Goal: Transaction & Acquisition: Purchase product/service

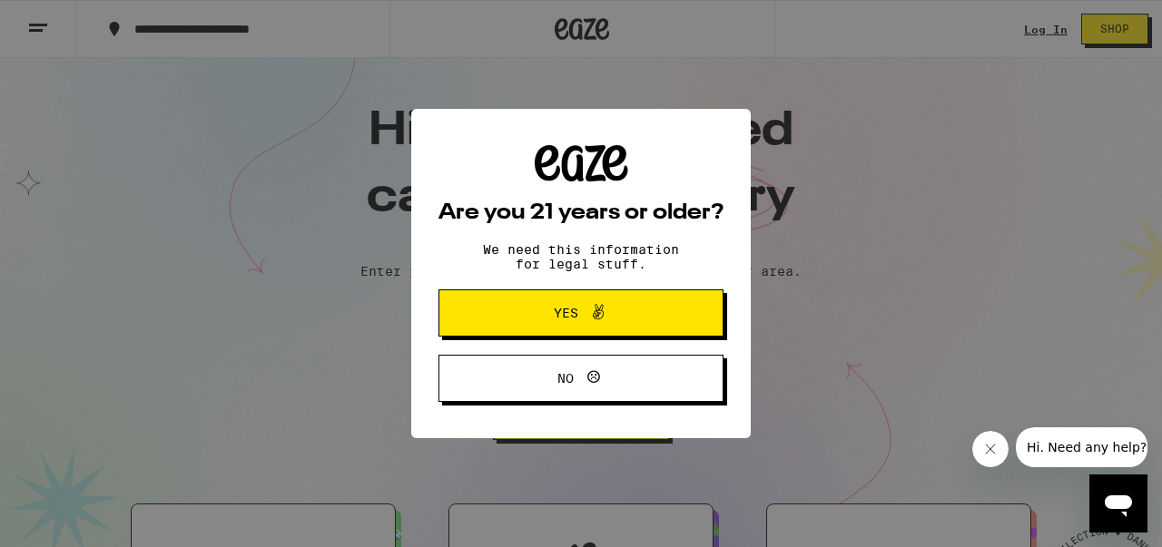
click at [562, 316] on span "Yes" at bounding box center [566, 313] width 25 height 13
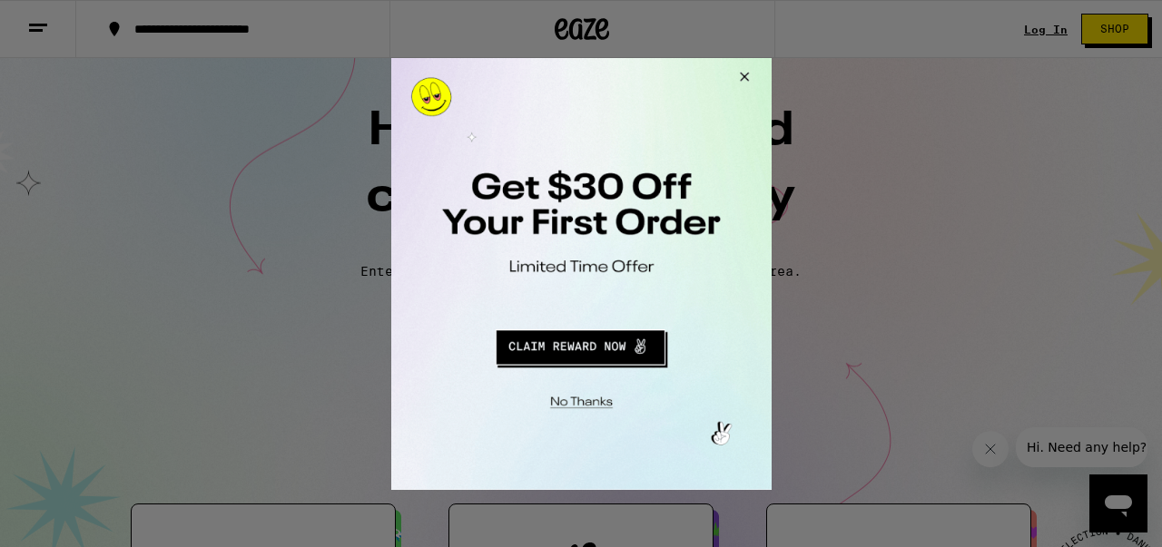
click at [584, 406] on button "Close Modal" at bounding box center [577, 399] width 369 height 28
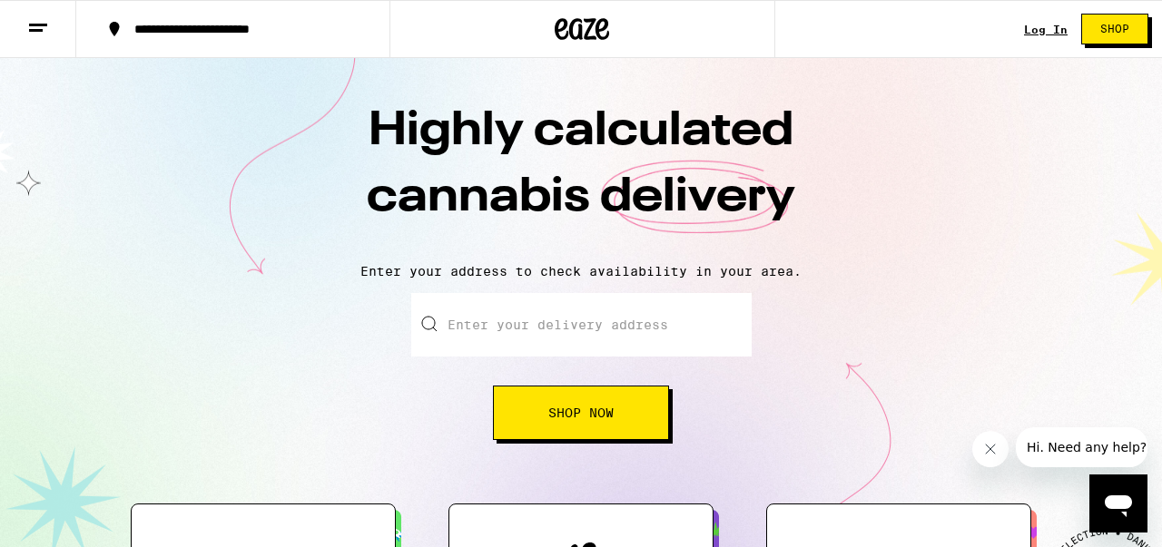
click at [1037, 29] on link "Log In" at bounding box center [1046, 30] width 44 height 12
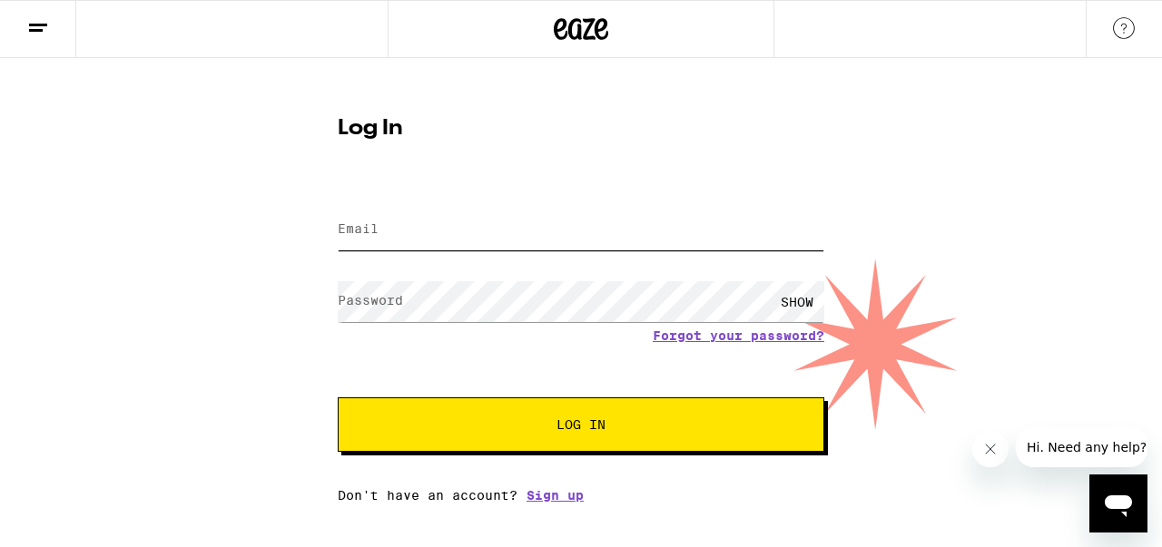
click at [513, 230] on input "Email" at bounding box center [581, 230] width 487 height 41
type input "[EMAIL_ADDRESS][DOMAIN_NAME]"
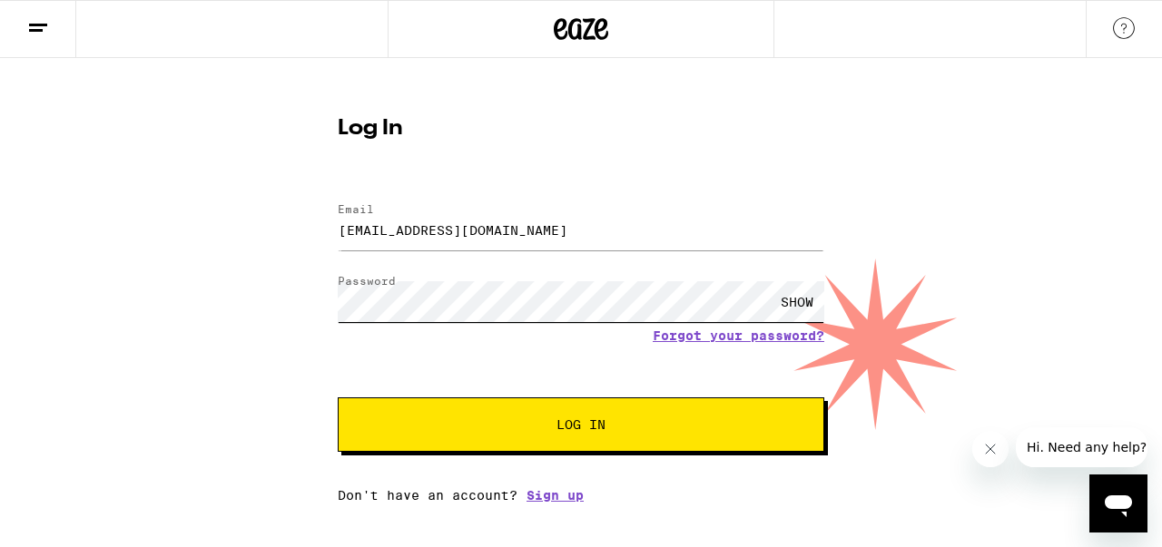
click at [338, 398] on button "Log In" at bounding box center [581, 425] width 487 height 54
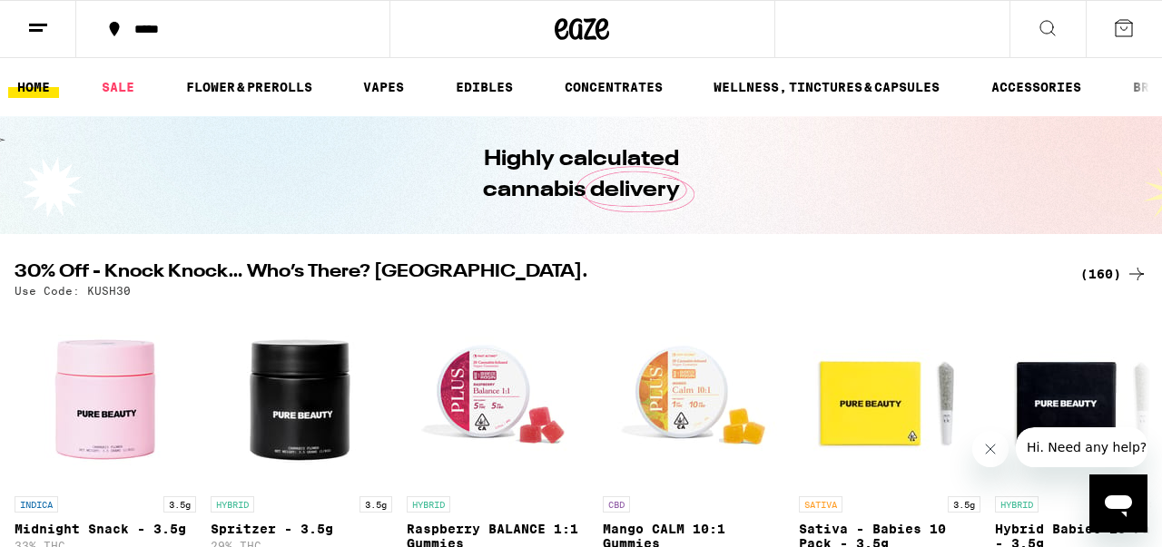
click at [1127, 28] on icon at bounding box center [1124, 28] width 16 height 16
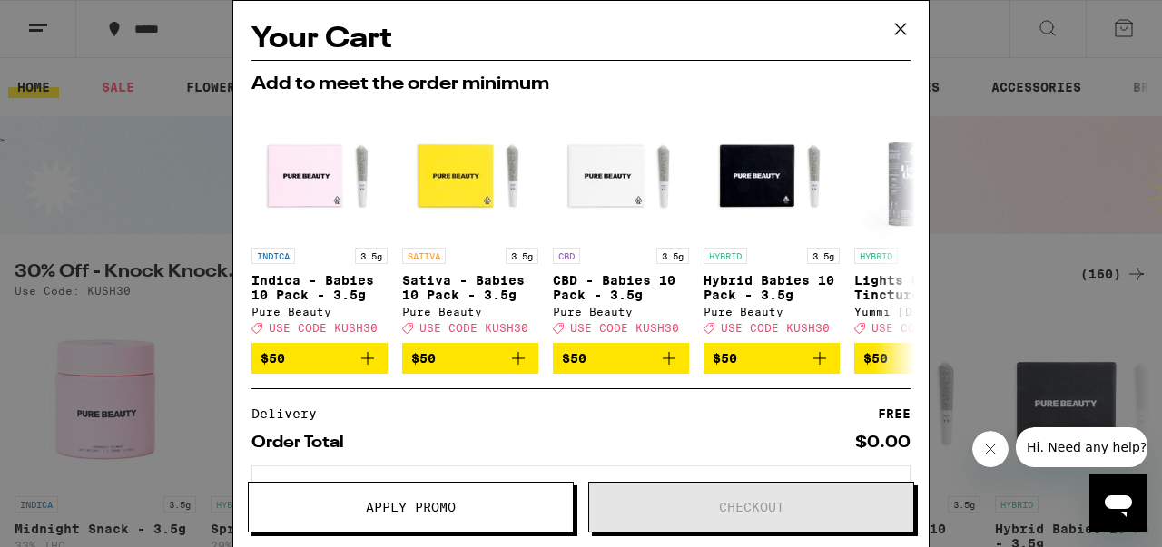
click at [901, 26] on icon at bounding box center [900, 28] width 27 height 27
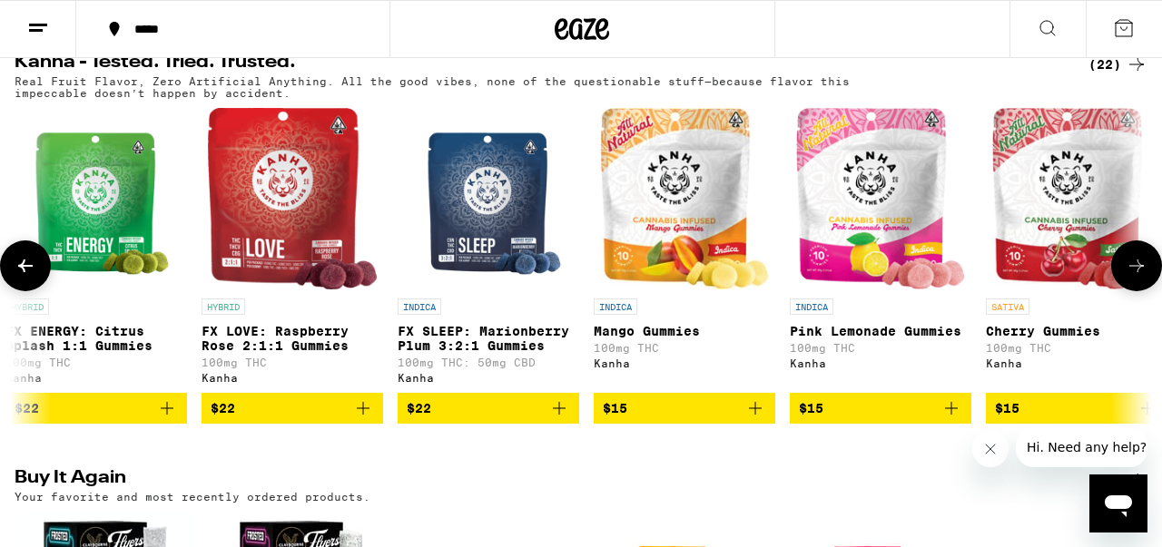
scroll to position [0, 596]
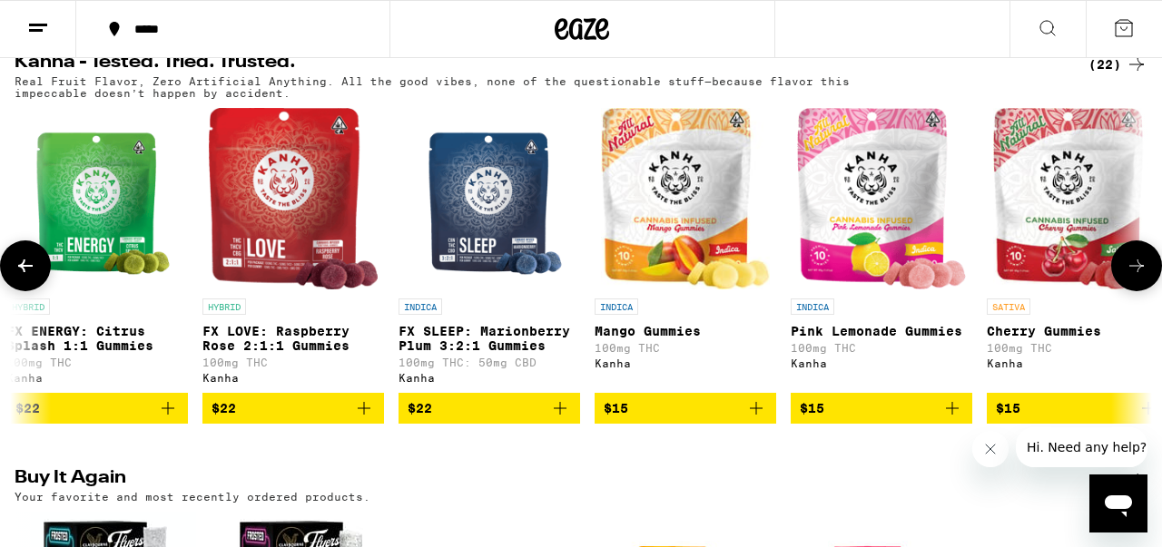
click at [758, 419] on icon "Add to bag" at bounding box center [756, 409] width 22 height 22
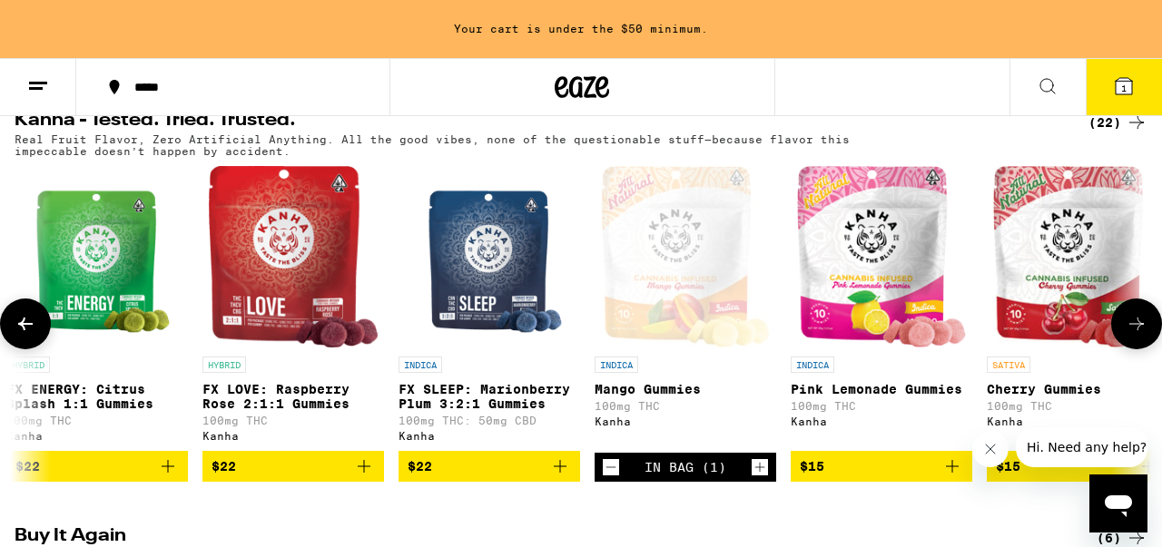
scroll to position [1109, 0]
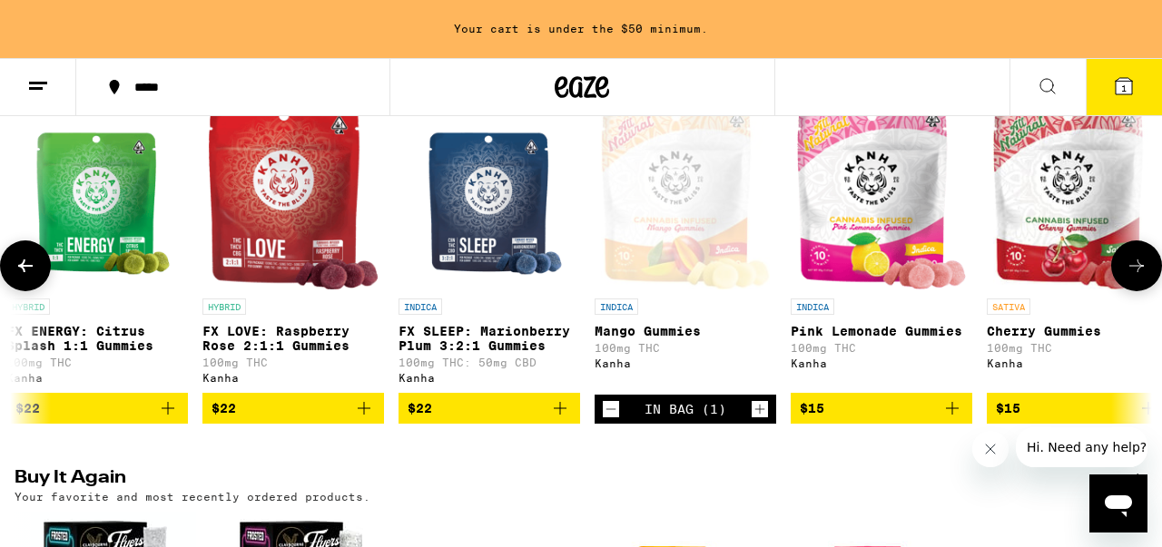
click at [762, 420] on icon "Increment" at bounding box center [760, 410] width 16 height 22
click at [696, 95] on div at bounding box center [582, 87] width 387 height 58
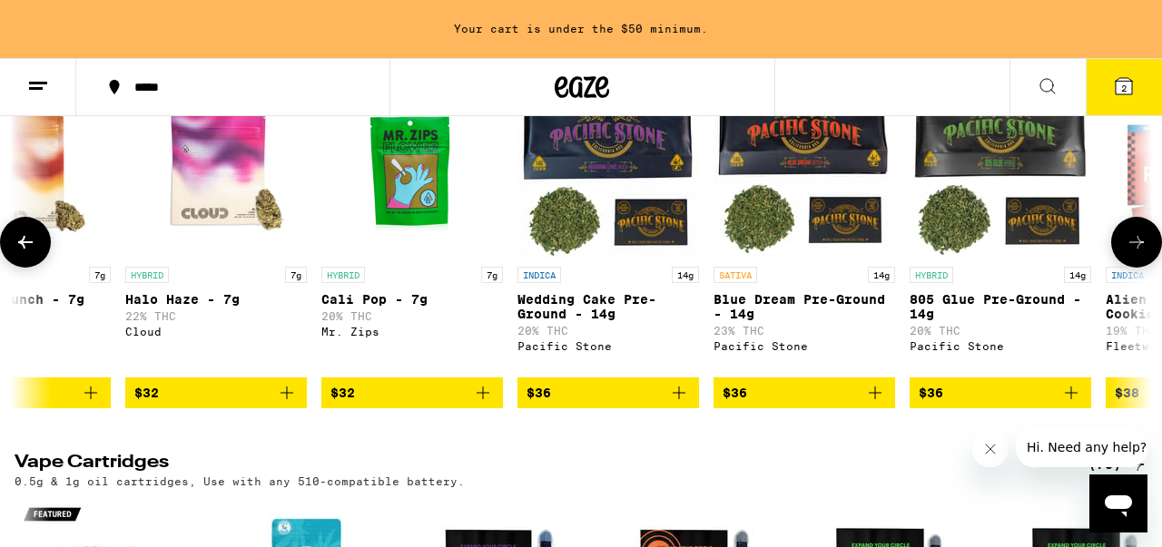
scroll to position [0, 2820]
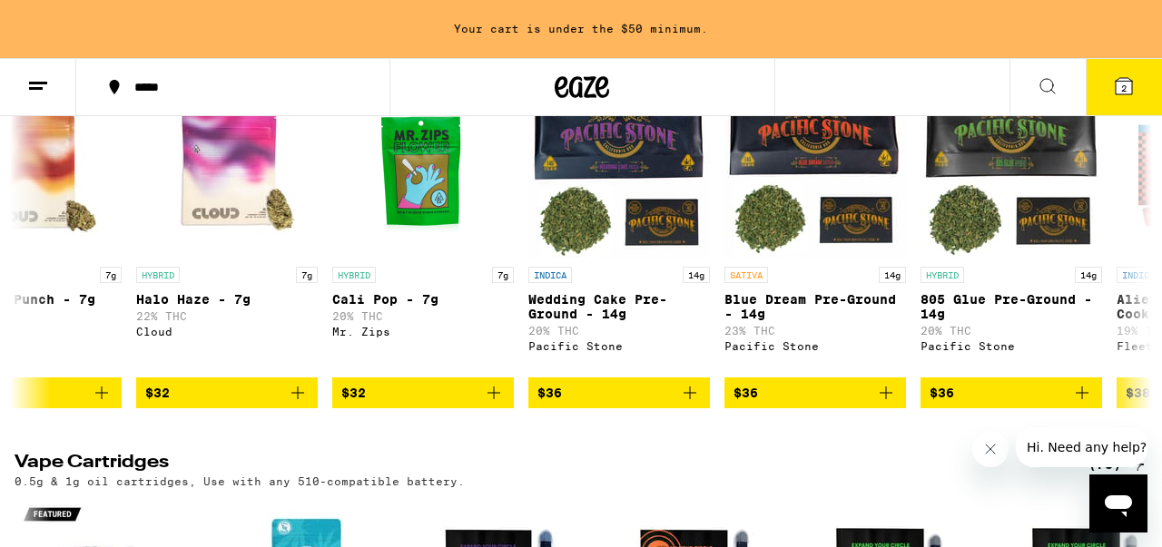
click at [1049, 83] on icon at bounding box center [1048, 86] width 22 height 22
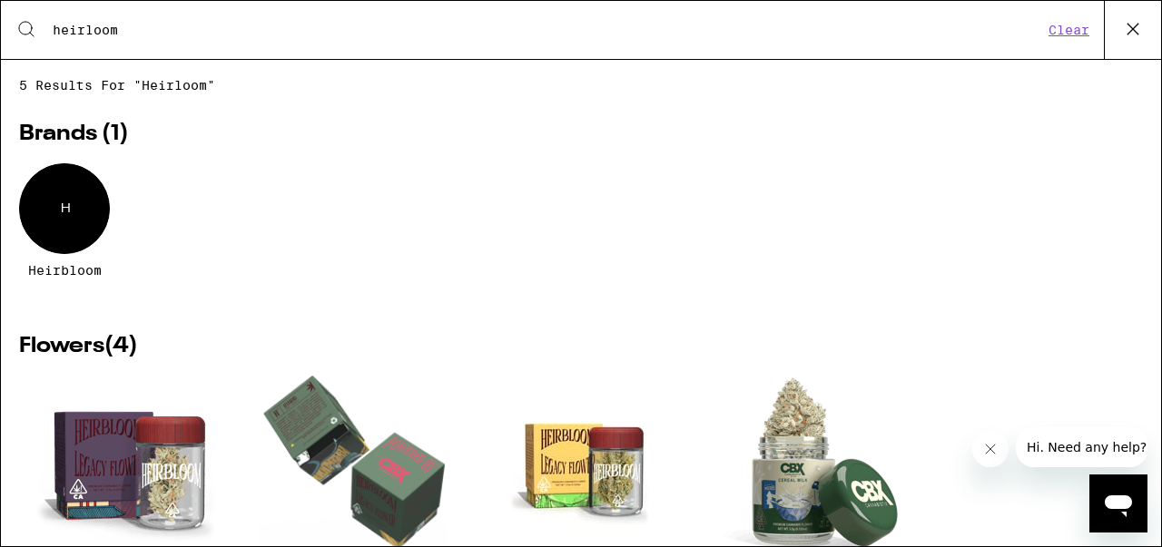
type input "heirloom"
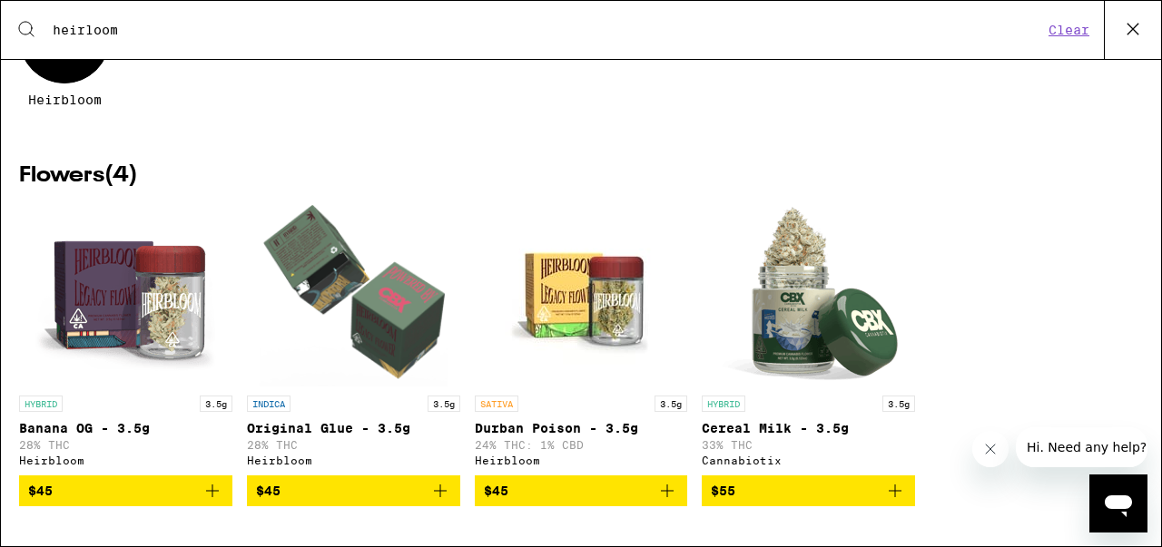
scroll to position [182, 0]
click at [116, 268] on img "Open page for Banana OG - 3.5g from Heirbloom" at bounding box center [125, 296] width 182 height 182
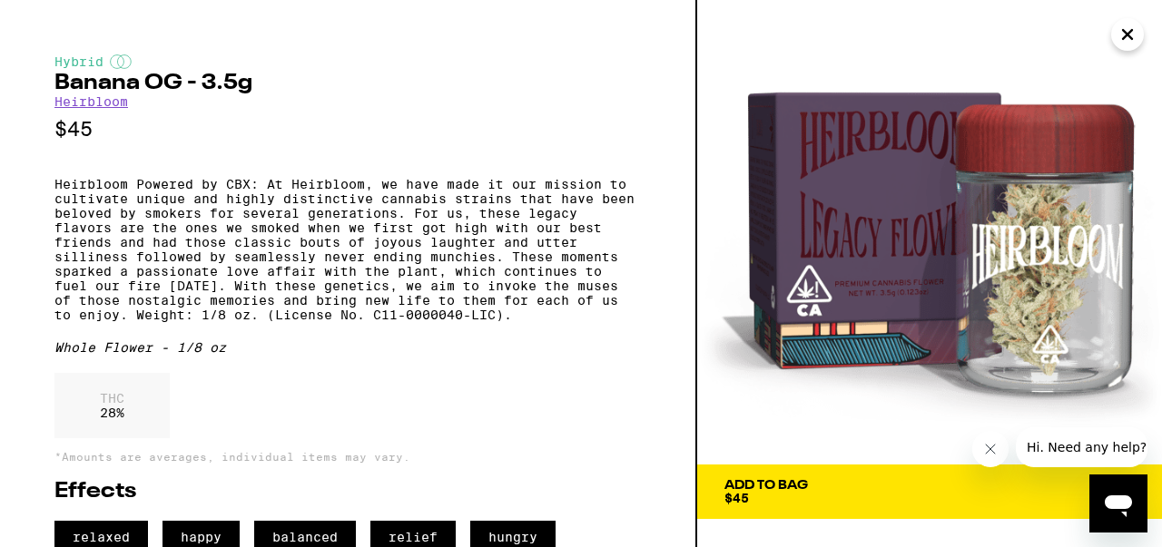
click at [1131, 33] on icon "Close" at bounding box center [1128, 34] width 22 height 27
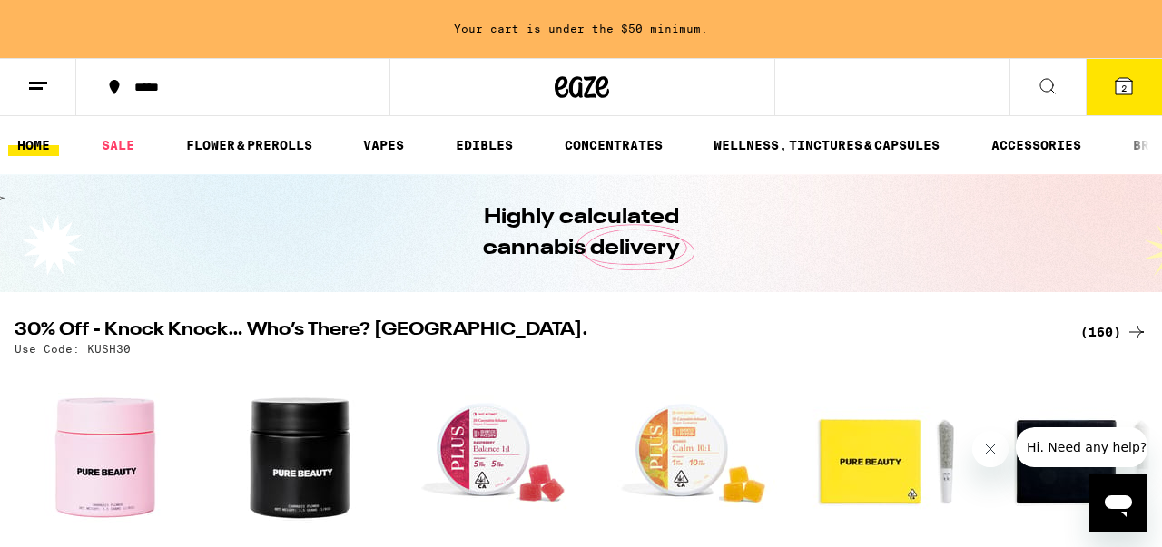
click at [1048, 84] on icon at bounding box center [1048, 86] width 22 height 22
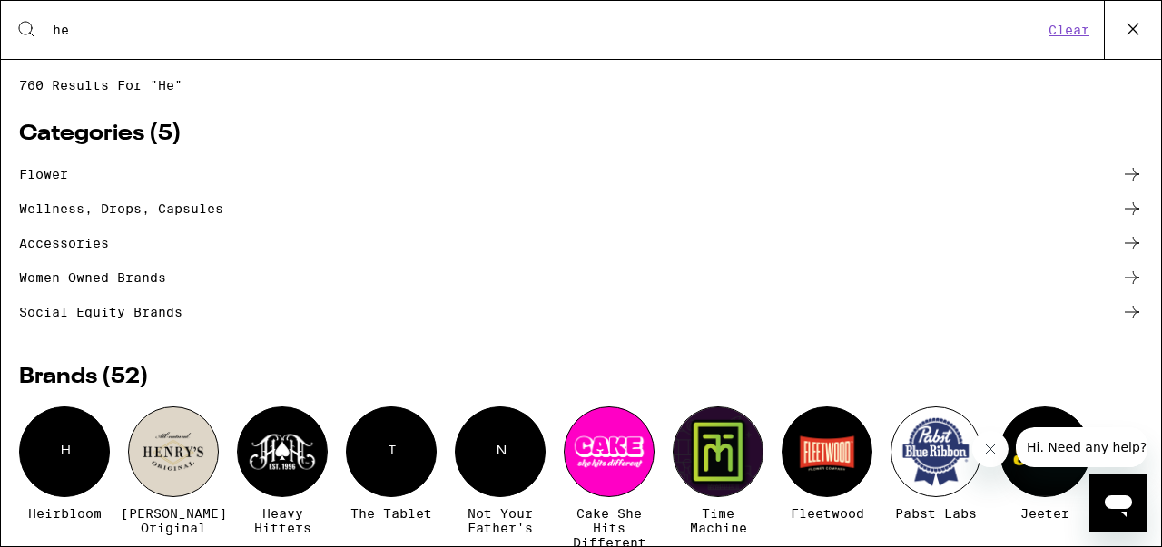
type input "h"
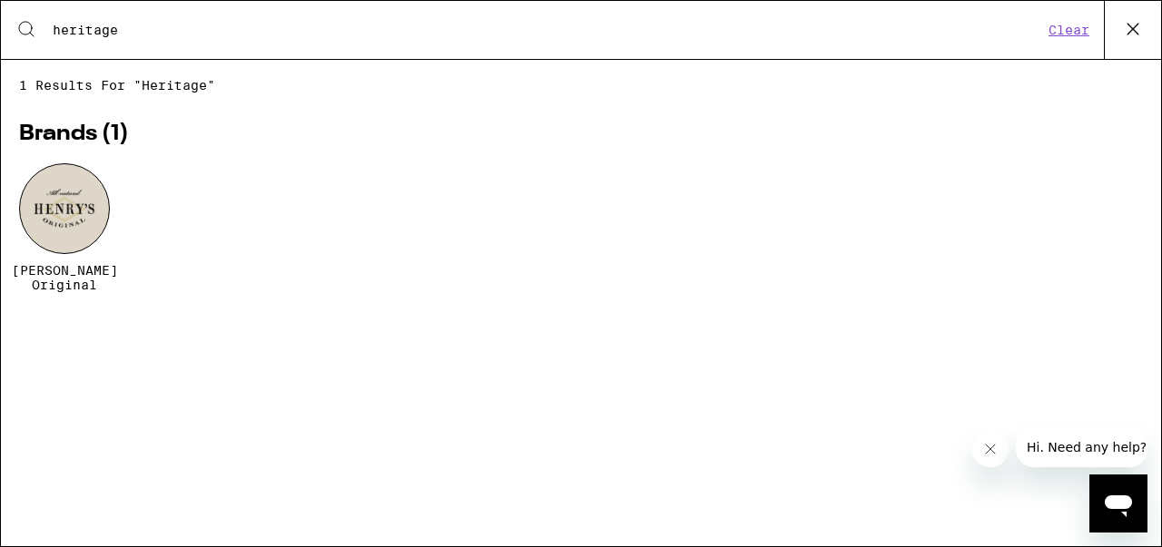
type input "heritage"
click at [47, 214] on div at bounding box center [64, 208] width 91 height 91
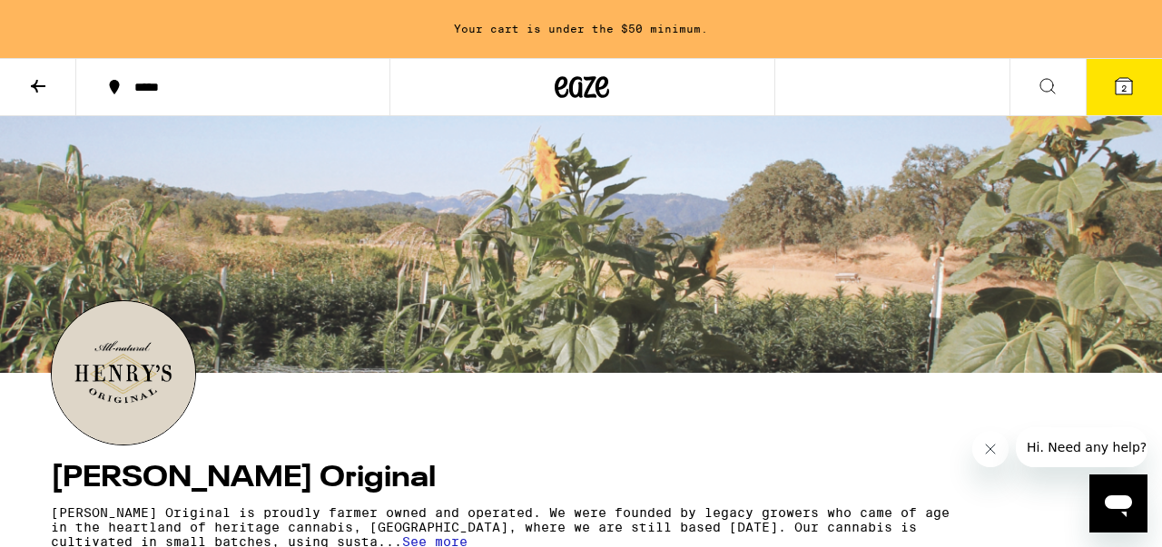
click at [37, 83] on icon at bounding box center [38, 86] width 22 height 22
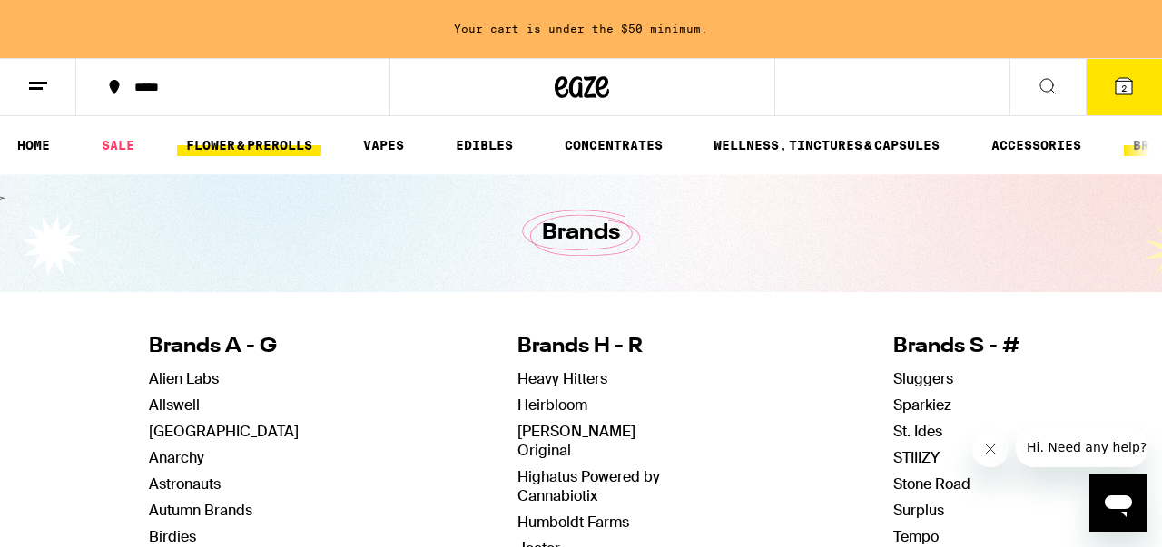
click at [224, 146] on link "FLOWER & PREROLLS" at bounding box center [249, 145] width 144 height 22
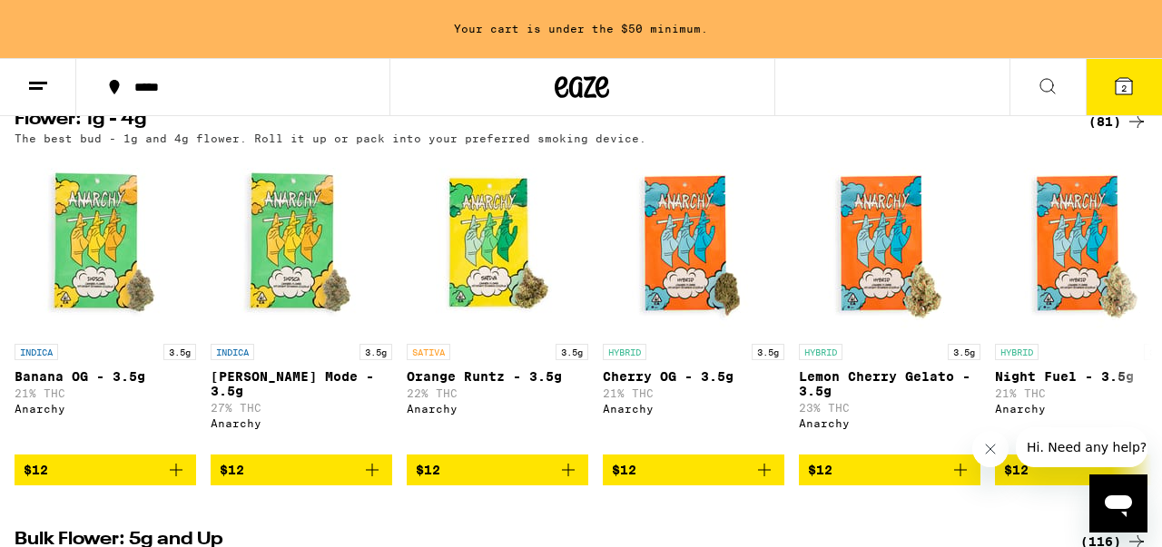
scroll to position [203, 0]
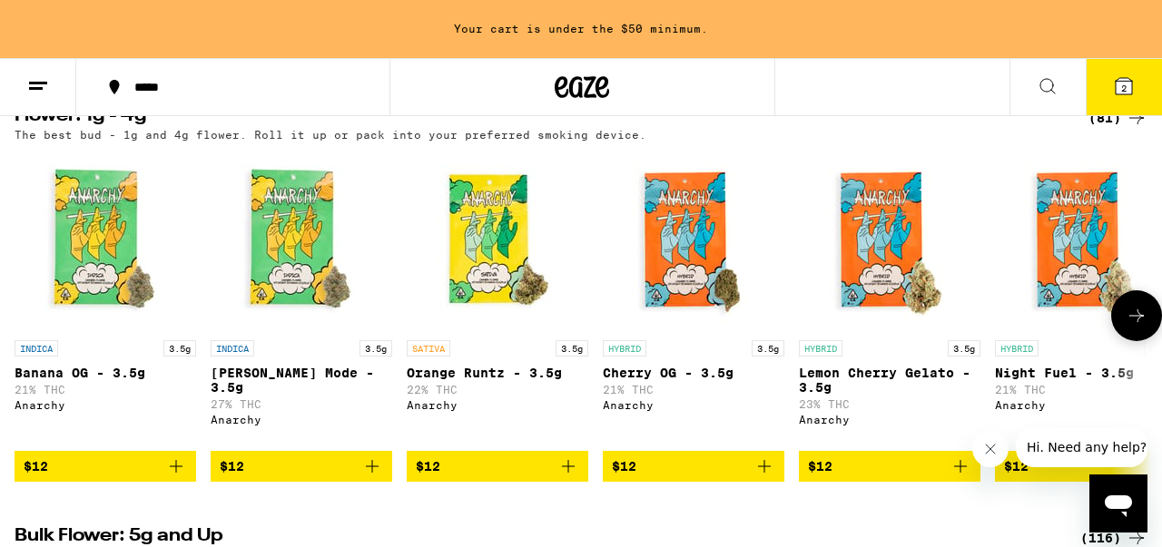
click at [1141, 323] on icon at bounding box center [1137, 316] width 22 height 22
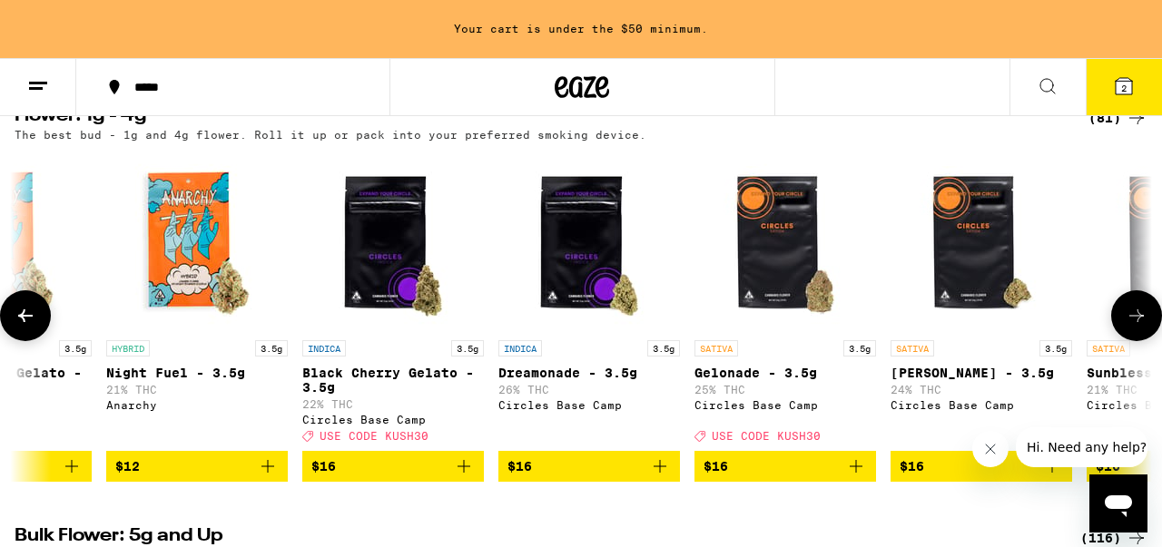
scroll to position [0, 935]
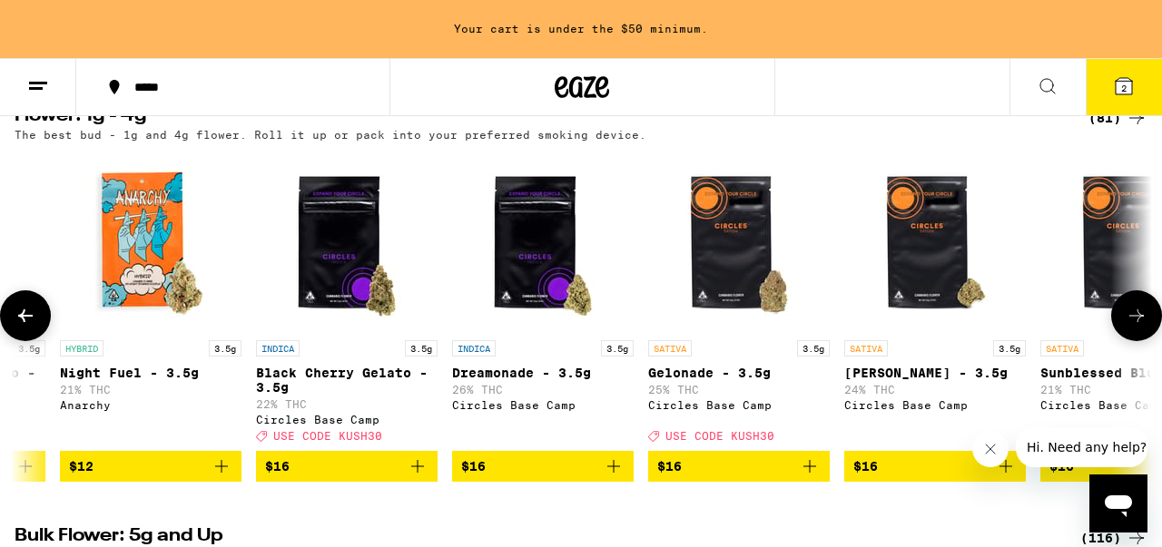
click at [1141, 323] on icon at bounding box center [1137, 316] width 22 height 22
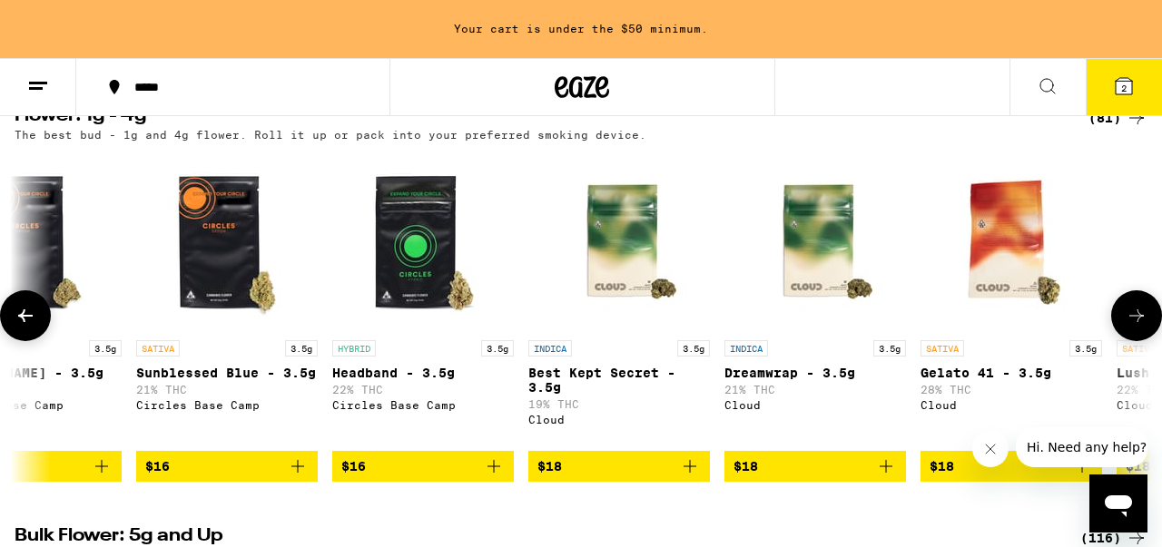
scroll to position [0, 1870]
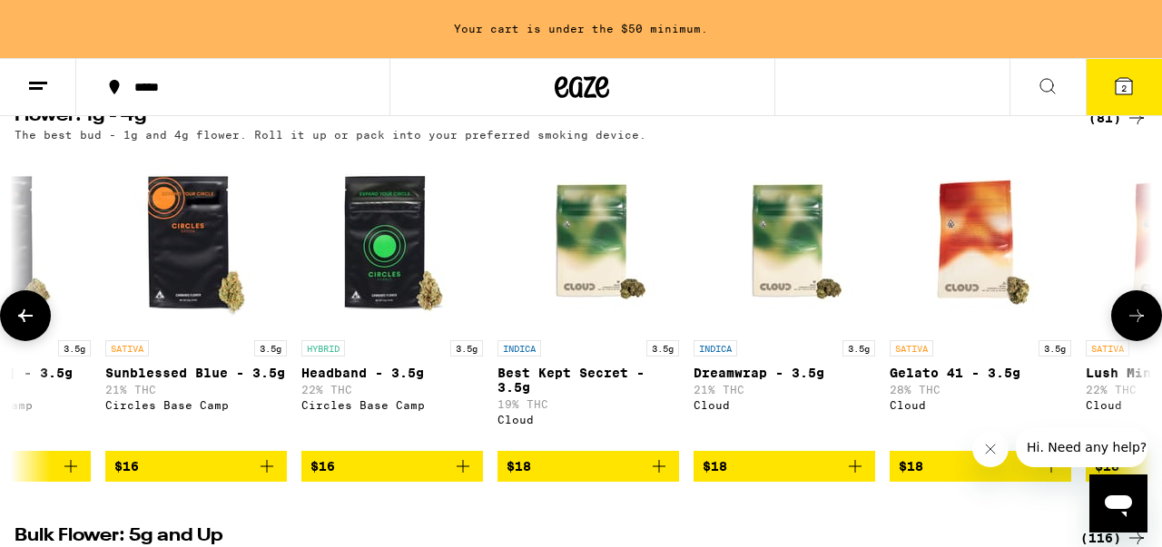
click at [1141, 323] on icon at bounding box center [1137, 316] width 22 height 22
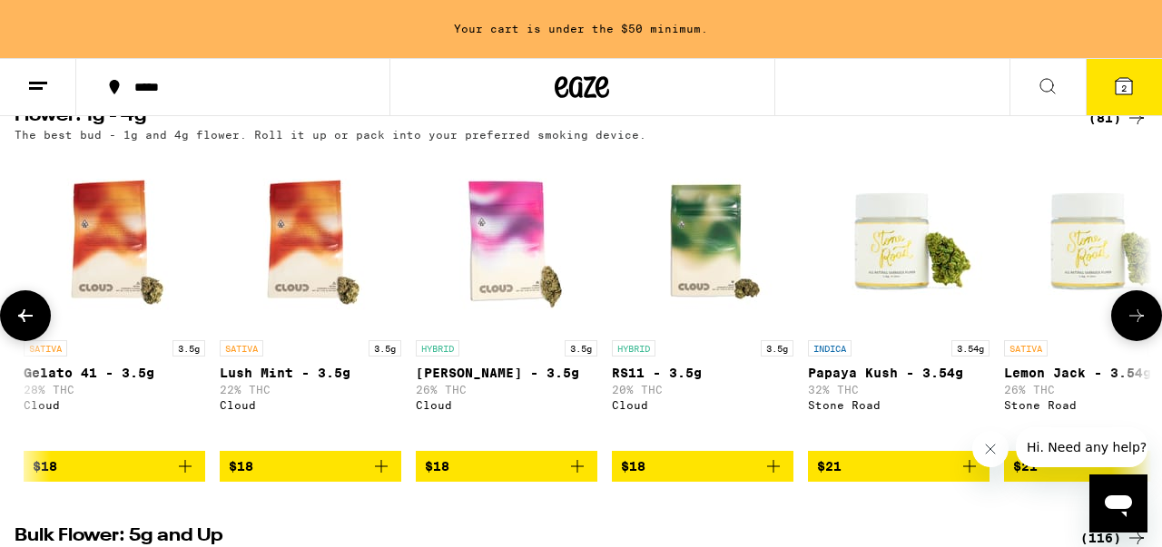
scroll to position [0, 2805]
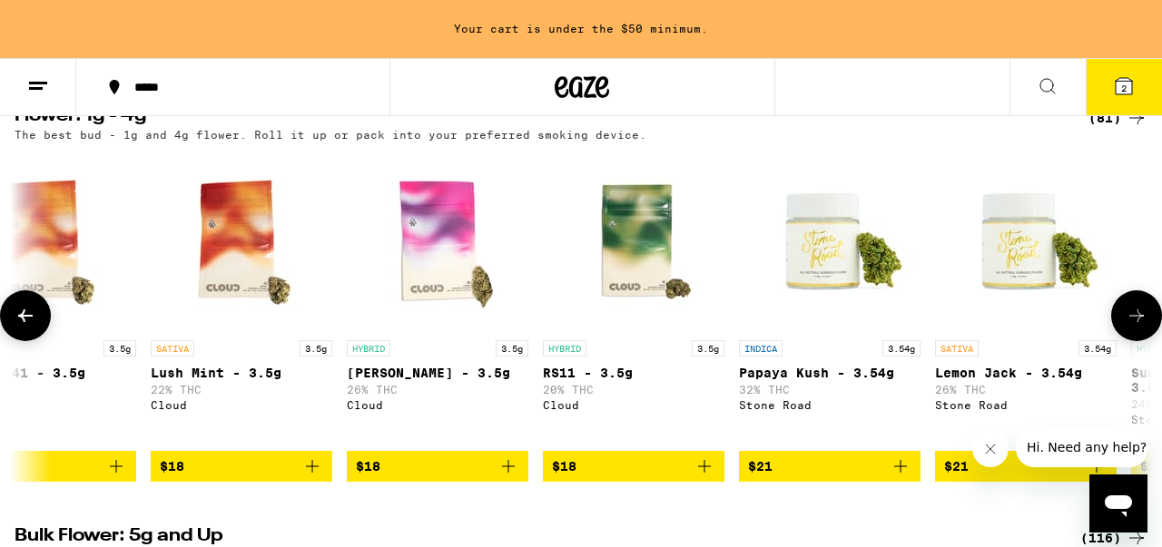
click at [1141, 323] on icon at bounding box center [1137, 316] width 22 height 22
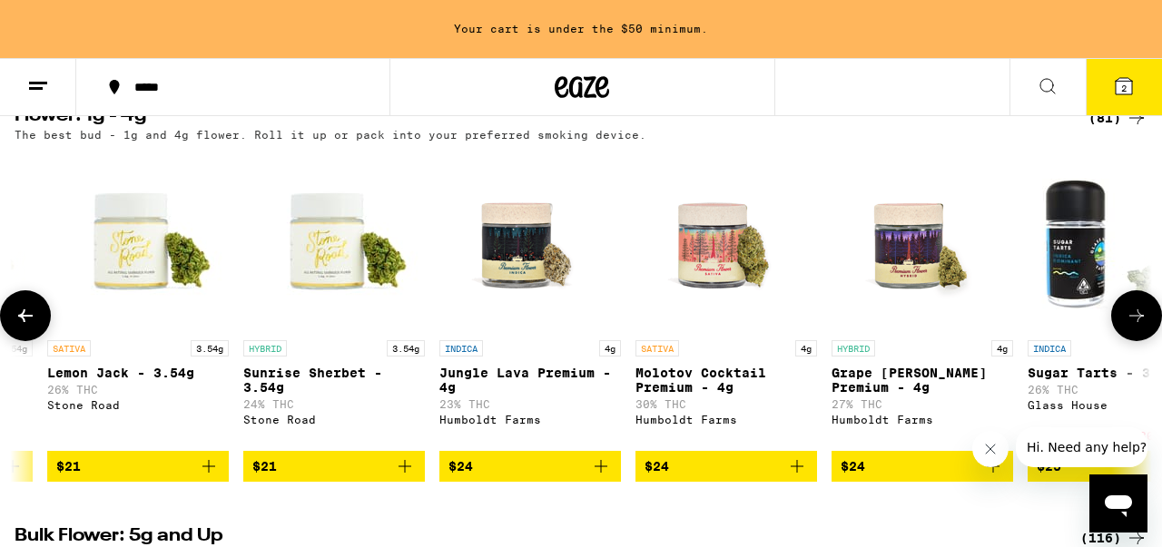
scroll to position [0, 3740]
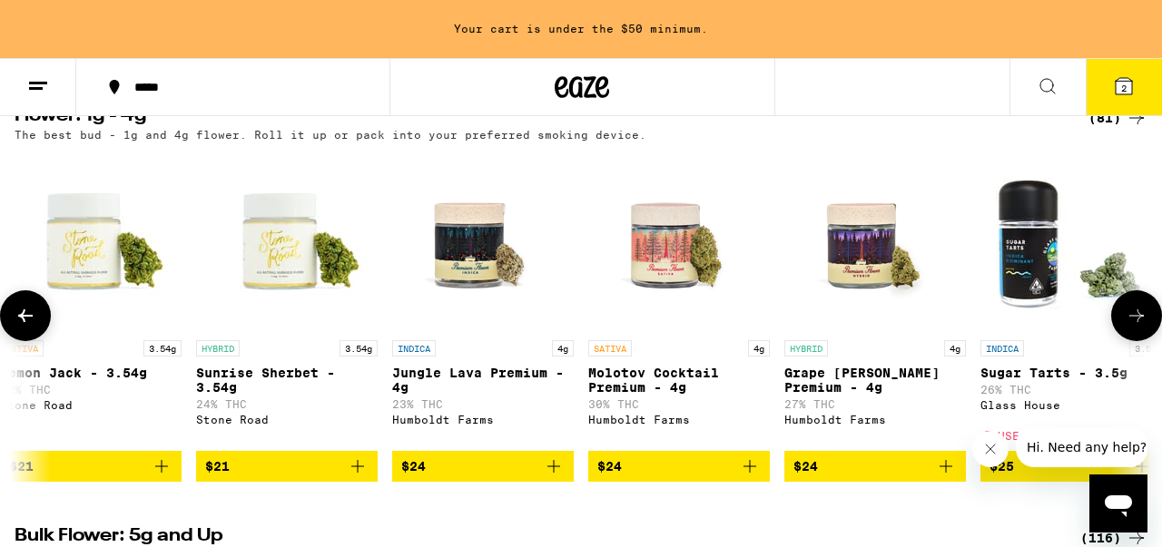
click at [1141, 323] on icon at bounding box center [1137, 316] width 22 height 22
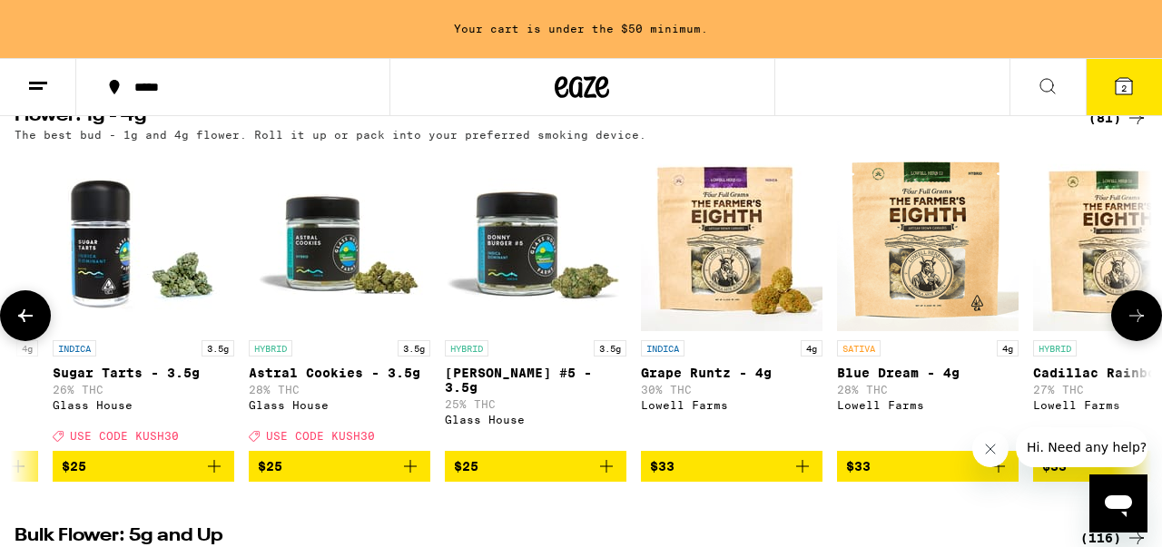
scroll to position [0, 4675]
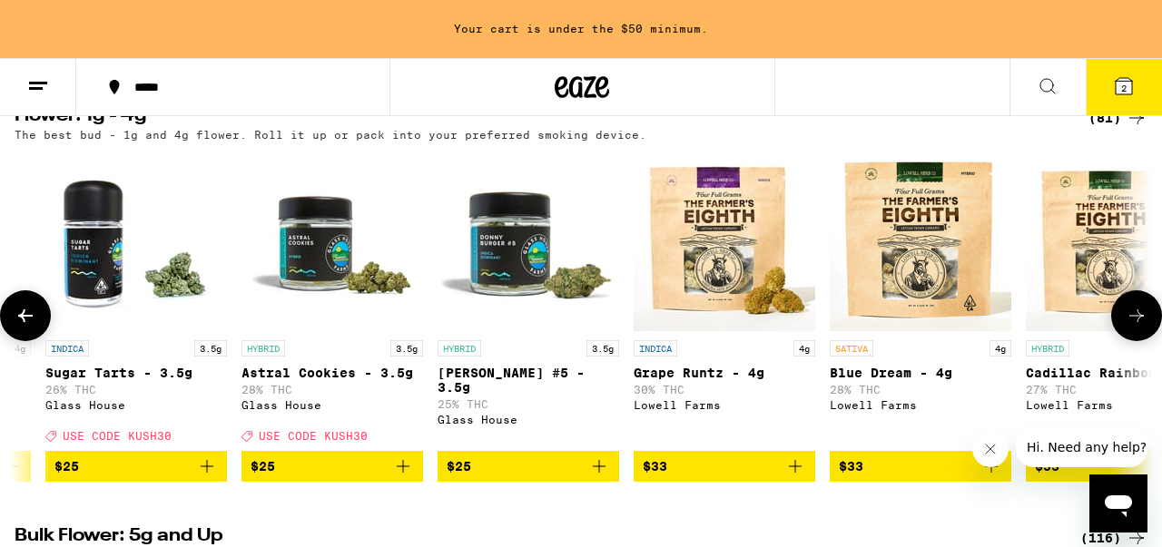
click at [1139, 324] on icon at bounding box center [1137, 316] width 22 height 22
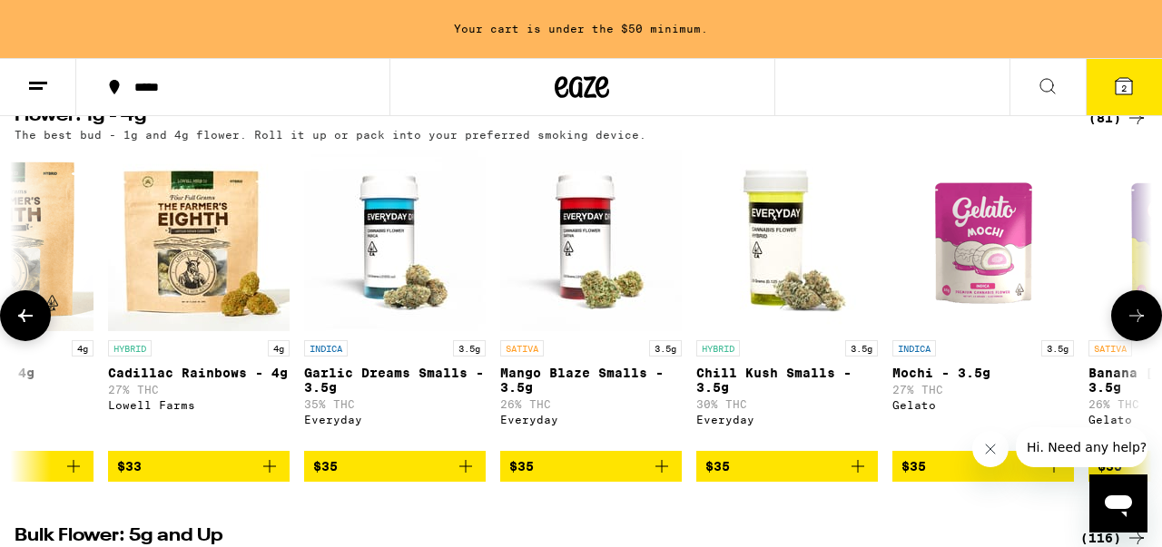
scroll to position [0, 5610]
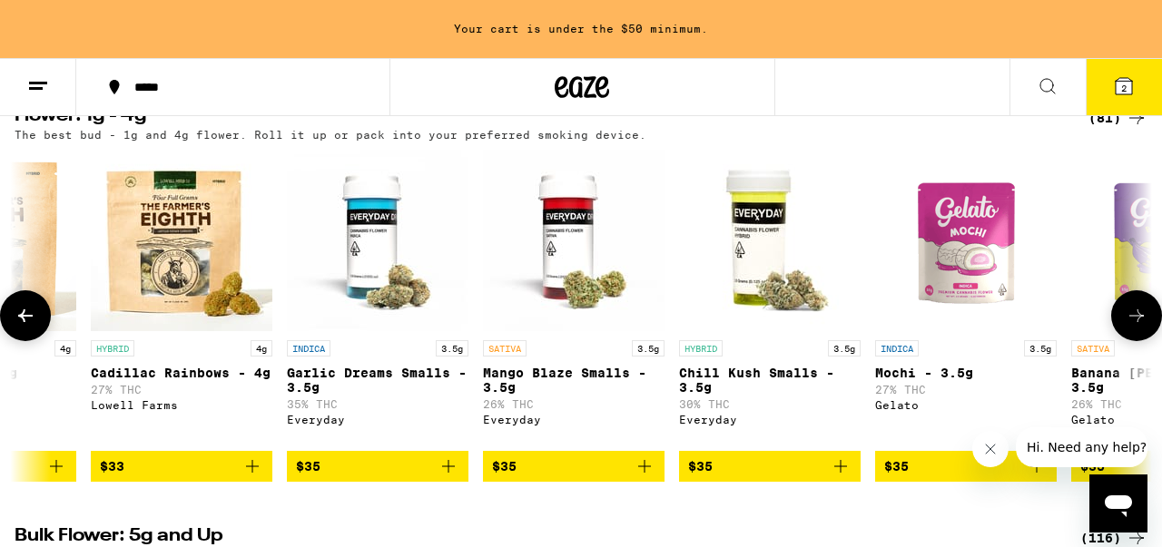
click at [1139, 324] on icon at bounding box center [1137, 316] width 22 height 22
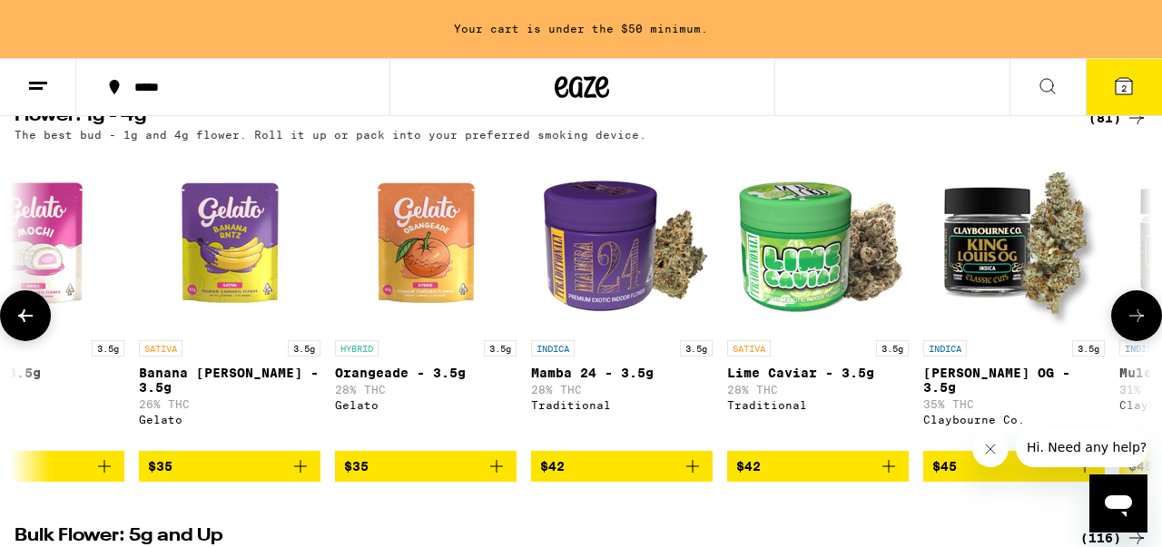
scroll to position [0, 6545]
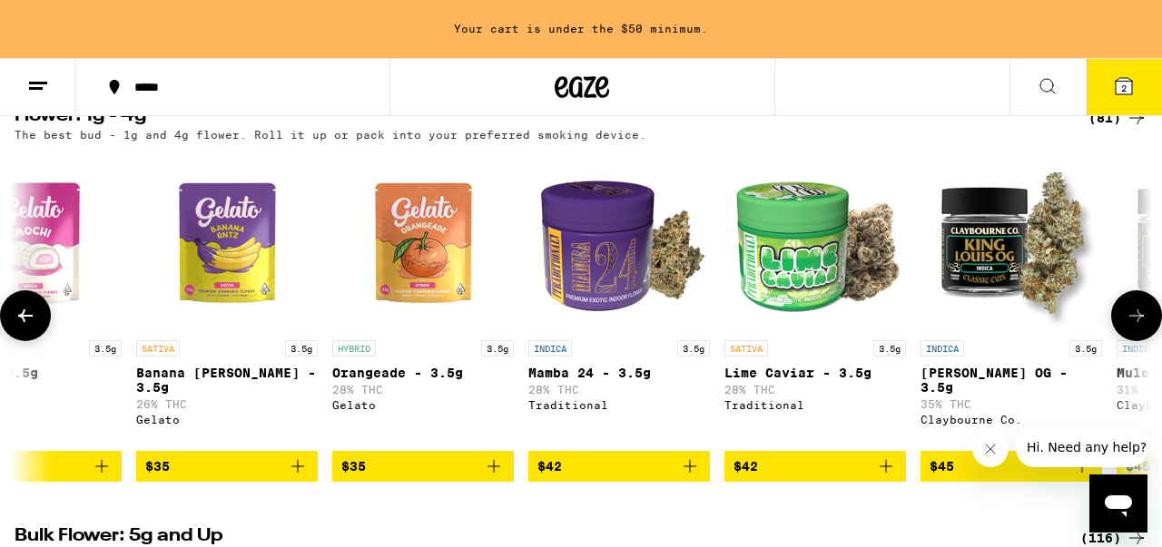
click at [1139, 324] on icon at bounding box center [1137, 316] width 22 height 22
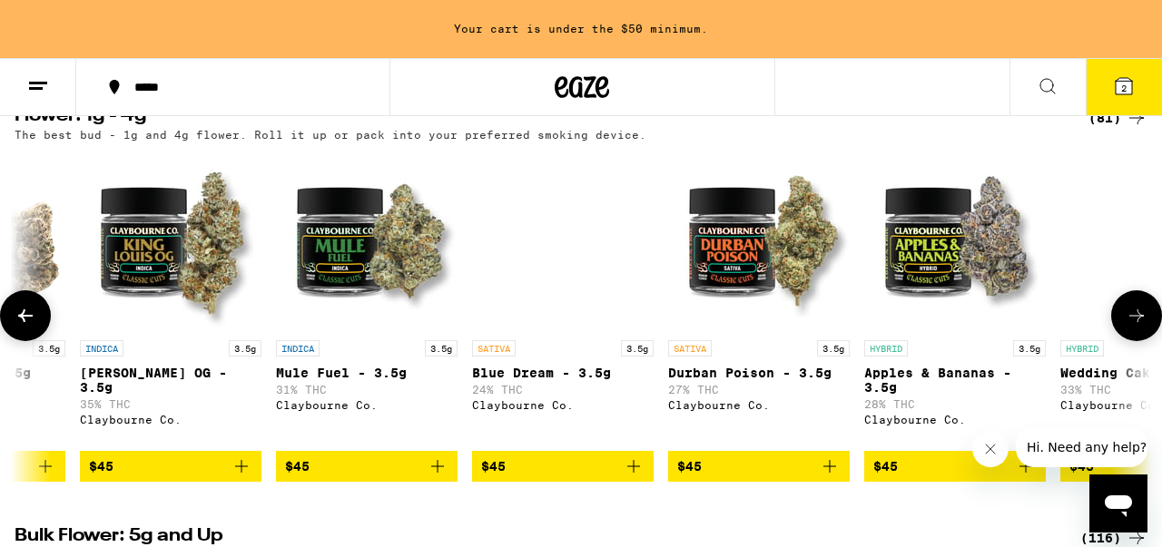
scroll to position [0, 7480]
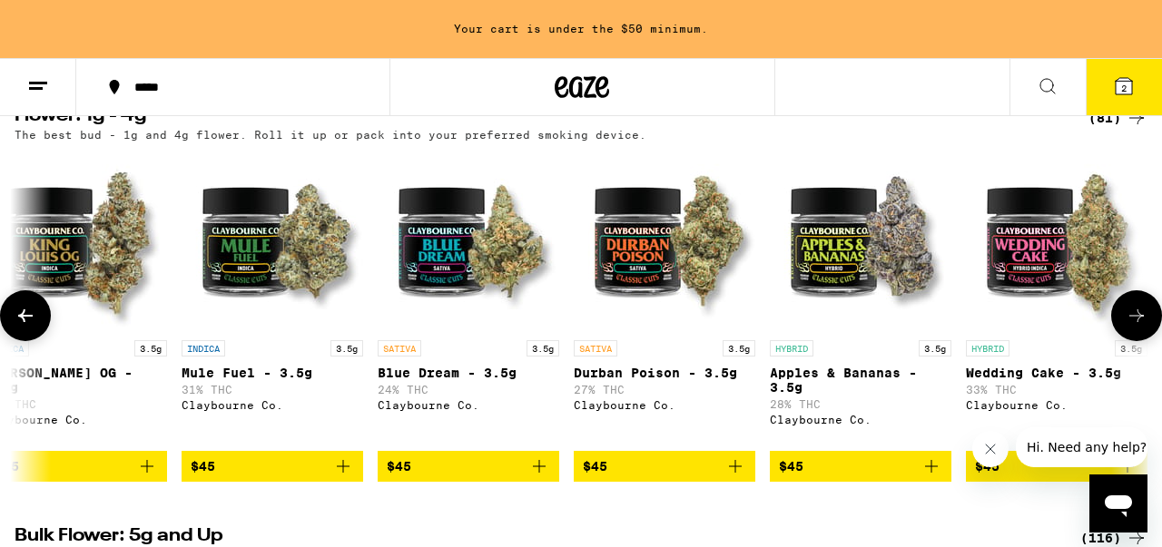
click at [1139, 322] on icon at bounding box center [1136, 316] width 15 height 13
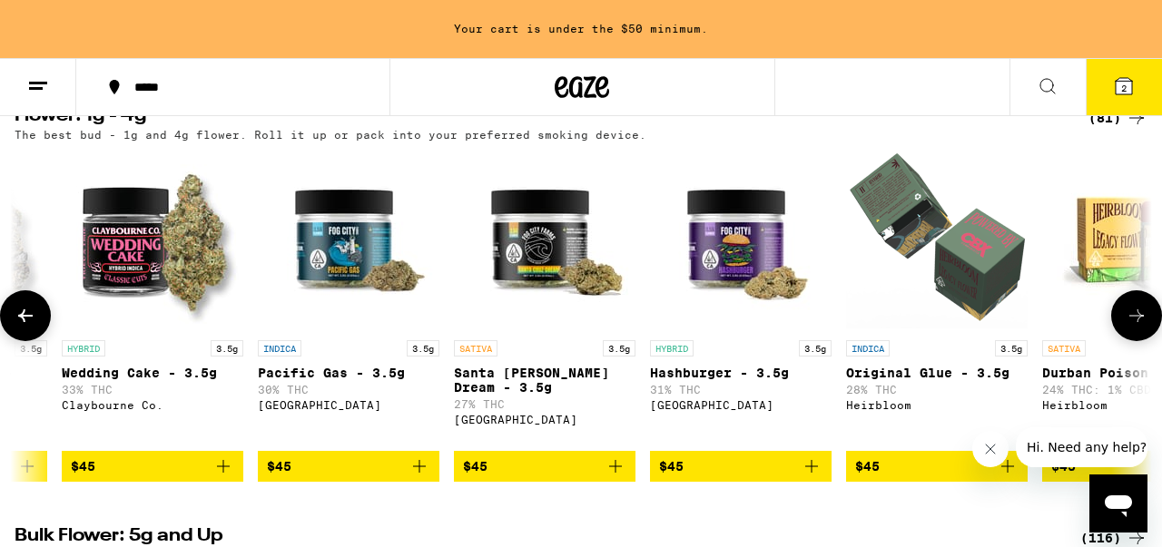
scroll to position [0, 8415]
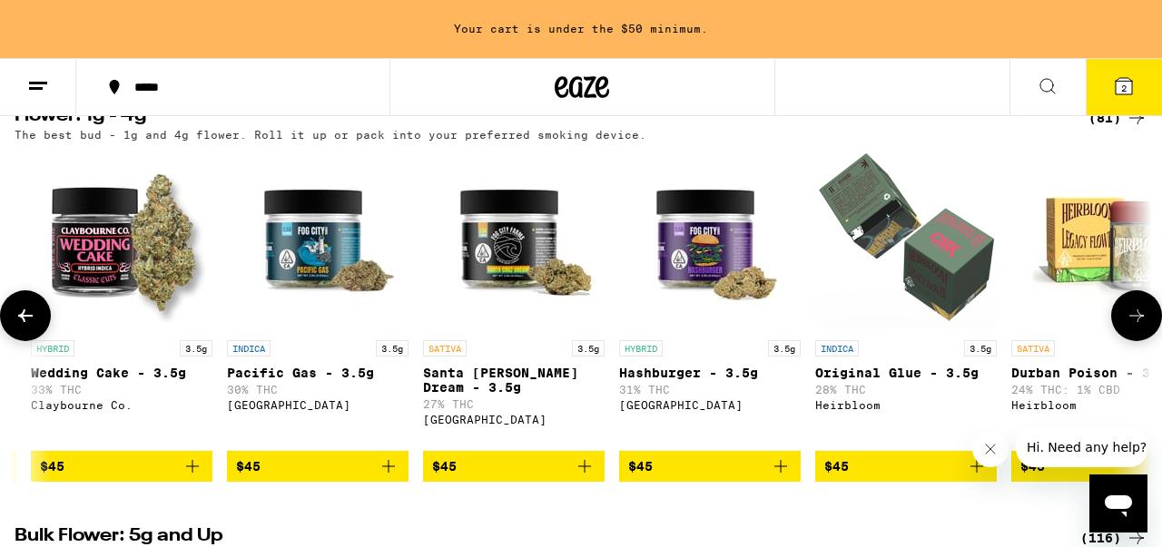
click at [25, 321] on icon at bounding box center [26, 316] width 22 height 22
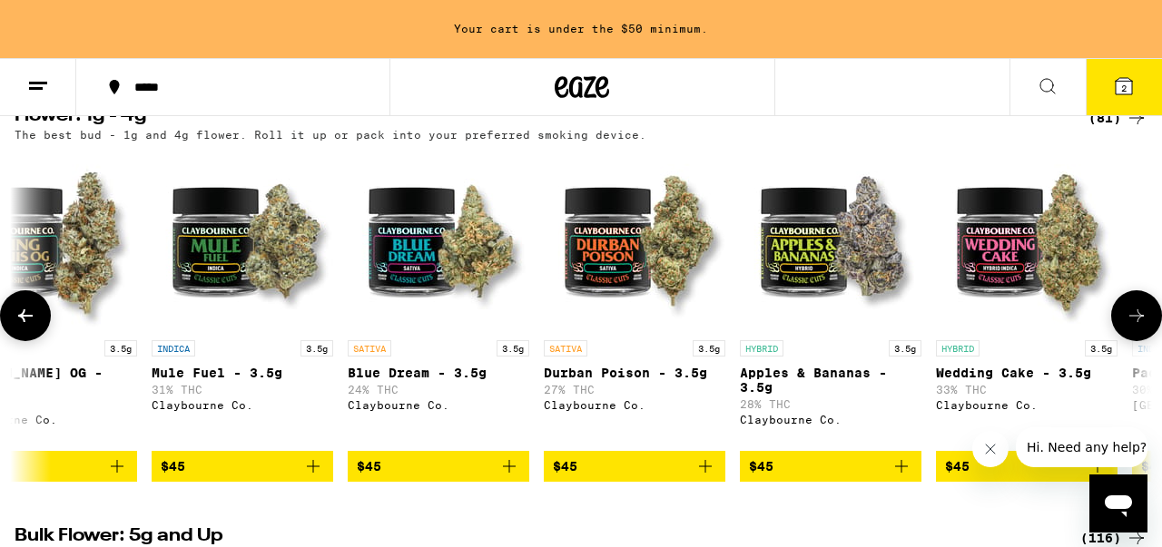
scroll to position [0, 7480]
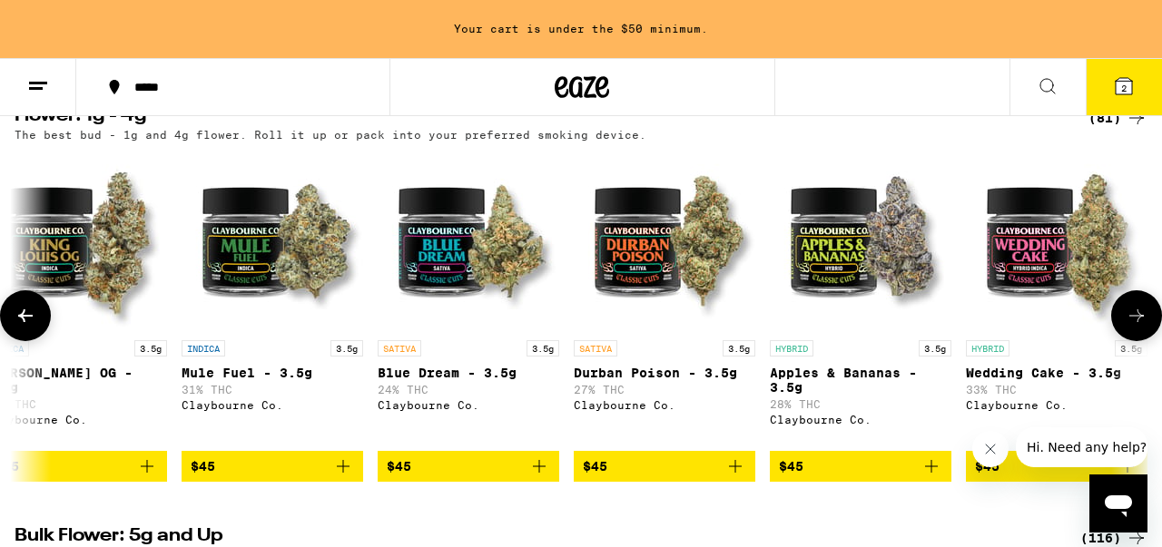
click at [25, 322] on icon at bounding box center [26, 316] width 22 height 22
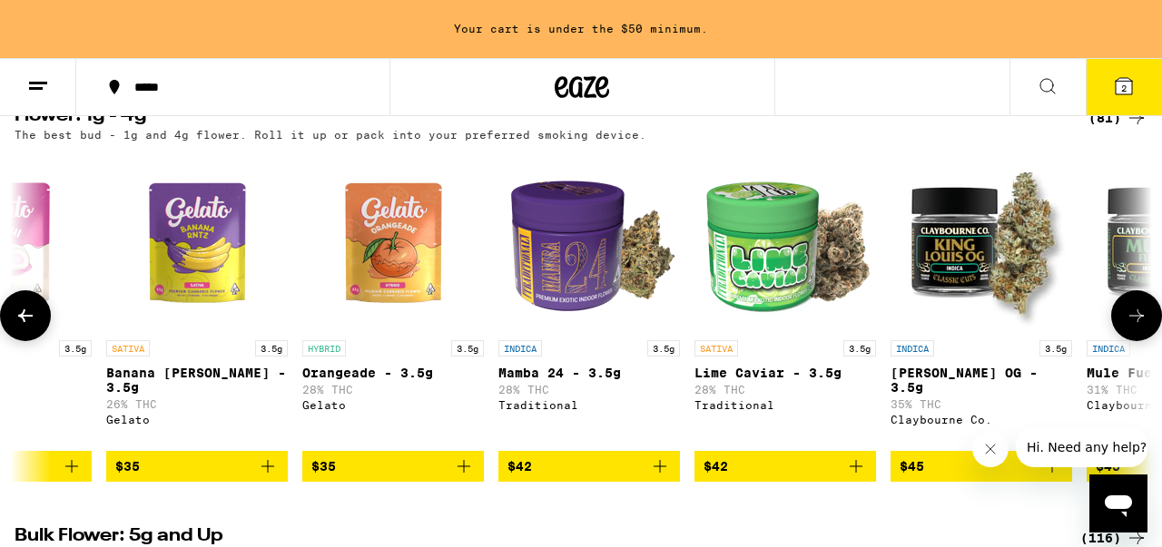
scroll to position [0, 6545]
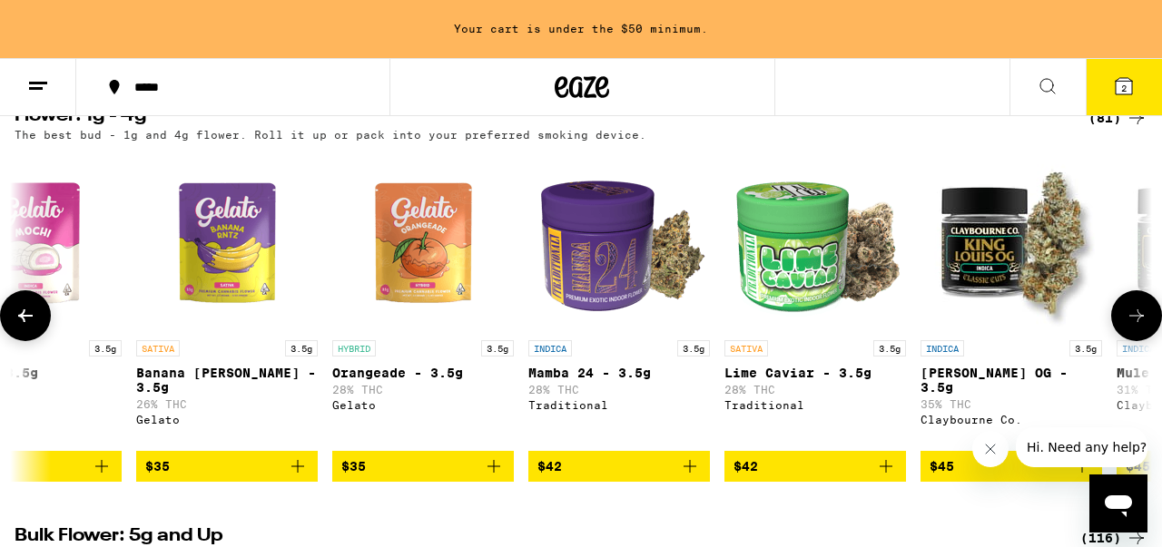
click at [953, 379] on p "[PERSON_NAME] OG - 3.5g" at bounding box center [1011, 380] width 182 height 29
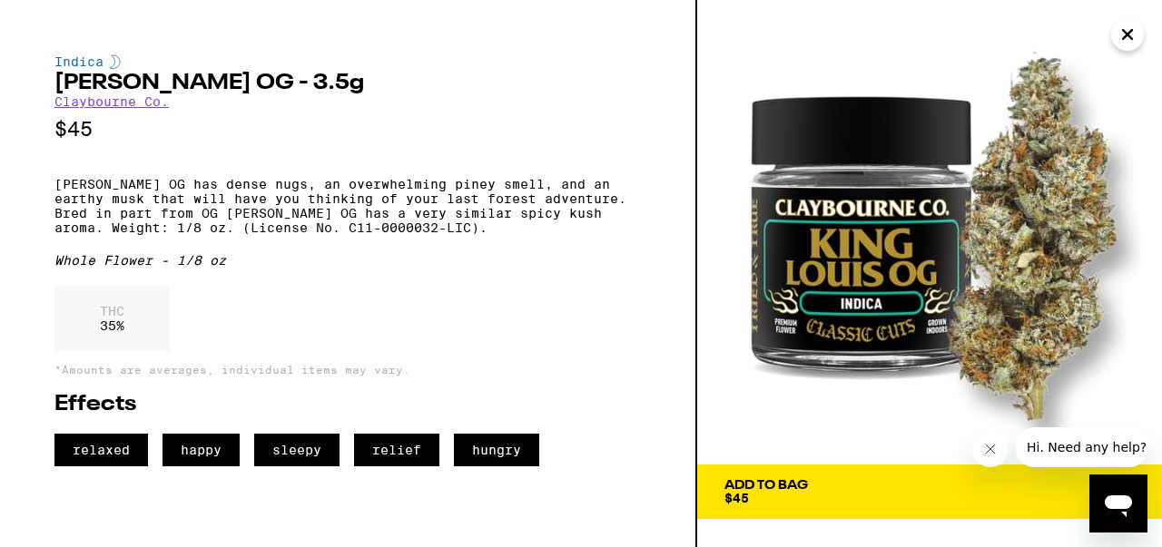
click at [864, 491] on span "Add To Bag $45" at bounding box center [929, 491] width 410 height 25
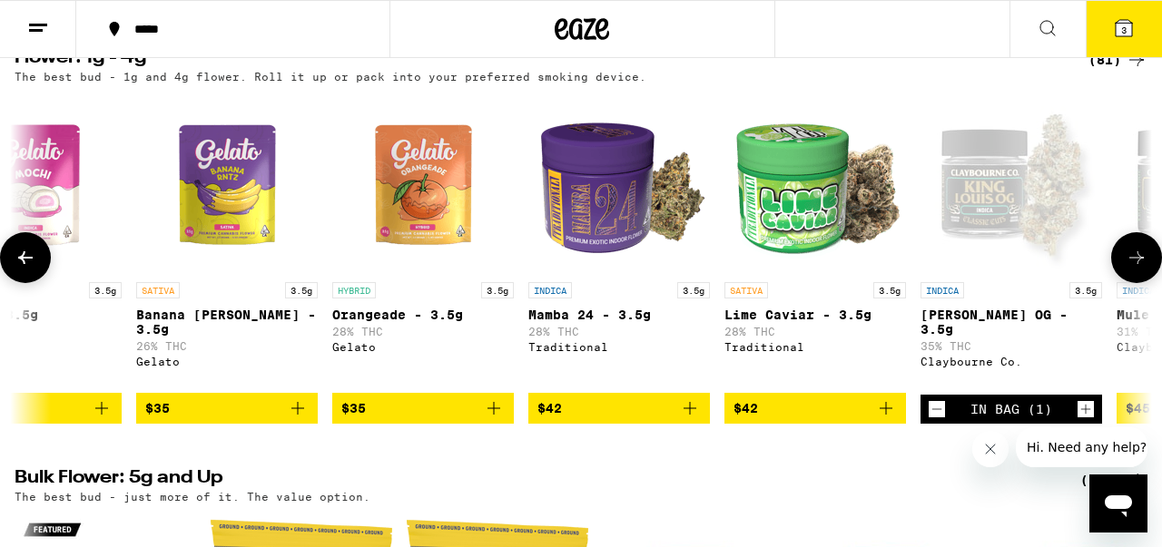
scroll to position [145, 0]
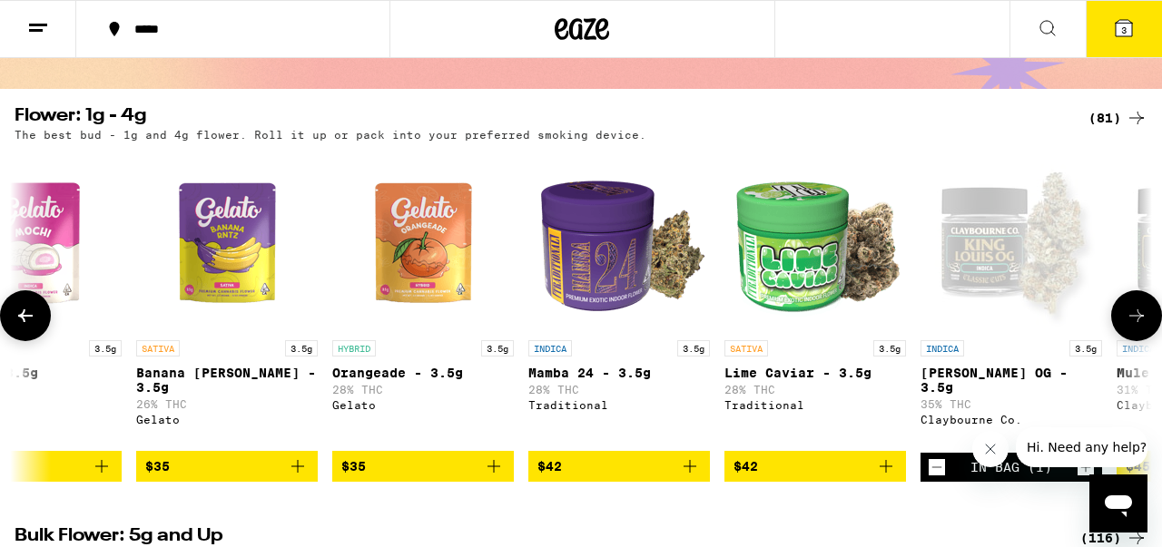
click at [1140, 320] on icon at bounding box center [1137, 316] width 22 height 22
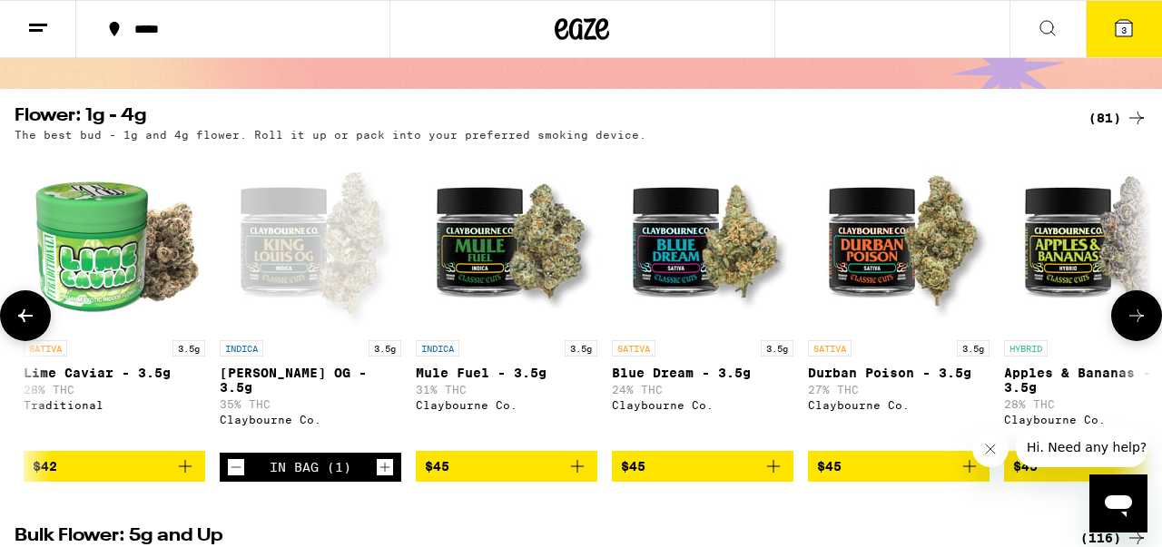
scroll to position [0, 7480]
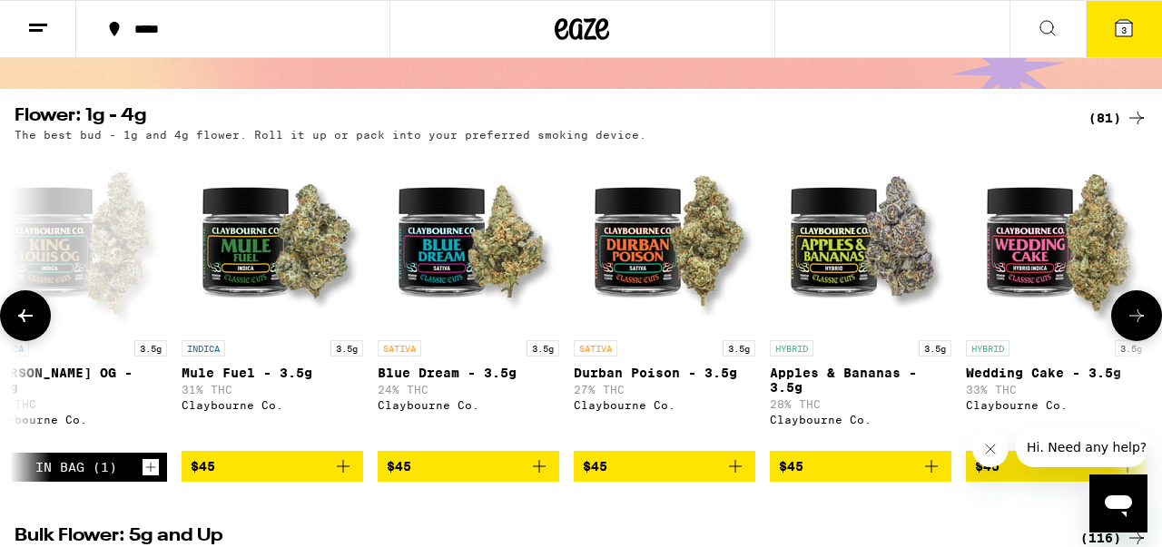
click at [634, 277] on img "Open page for Durban Poison - 3.5g from Claybourne Co." at bounding box center [665, 241] width 182 height 182
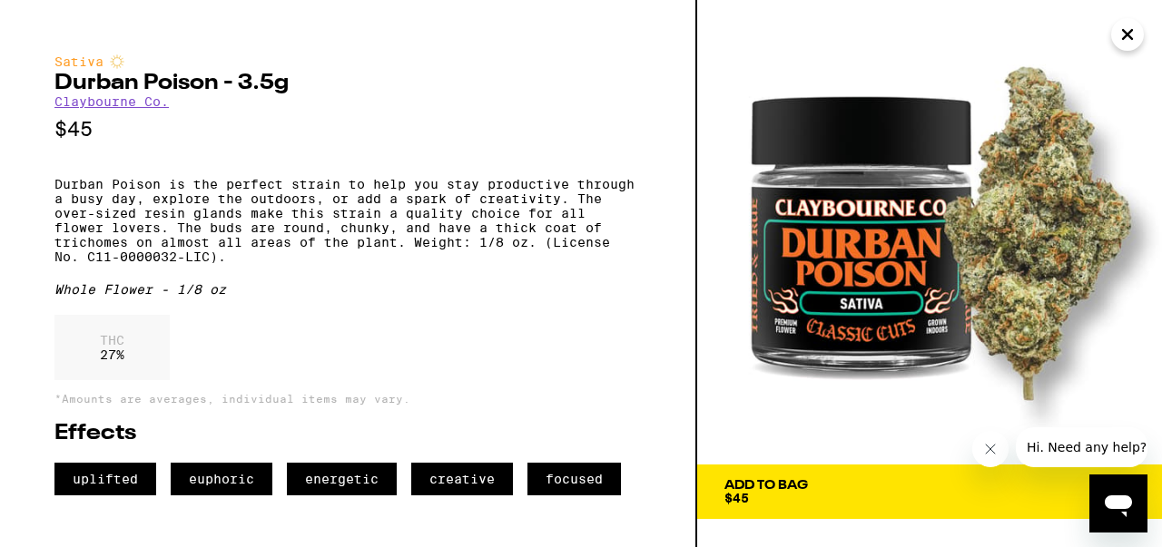
click at [1129, 31] on icon "Close" at bounding box center [1127, 34] width 9 height 9
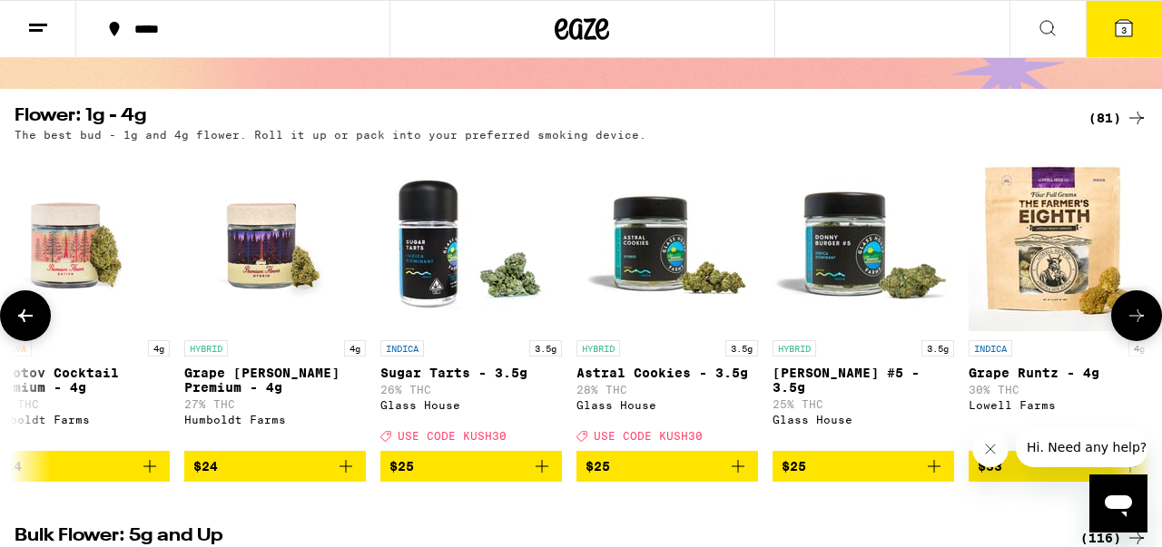
scroll to position [0, 4337]
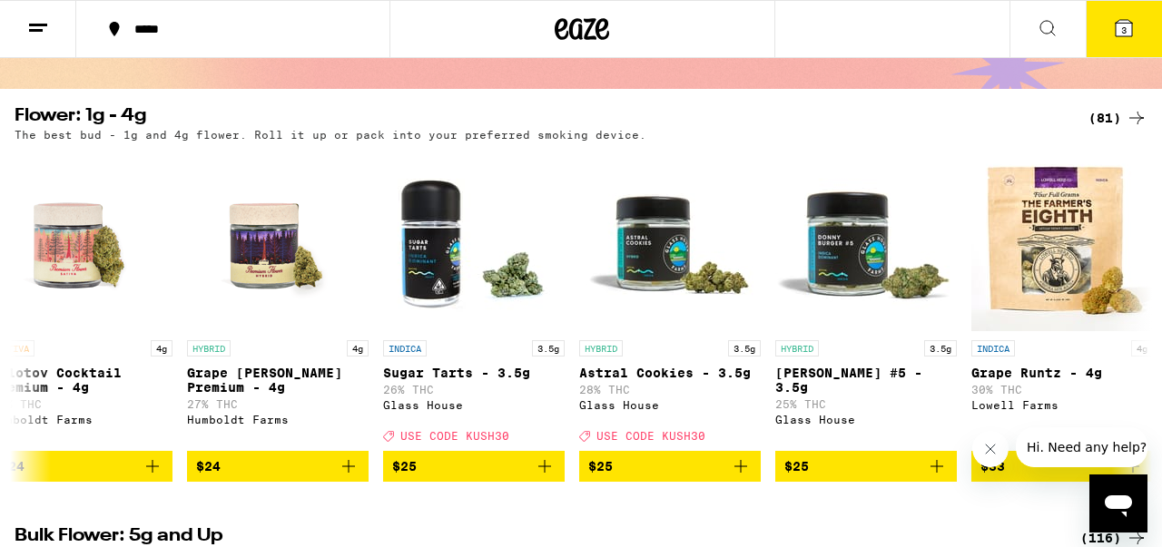
click at [1045, 28] on icon at bounding box center [1048, 28] width 22 height 22
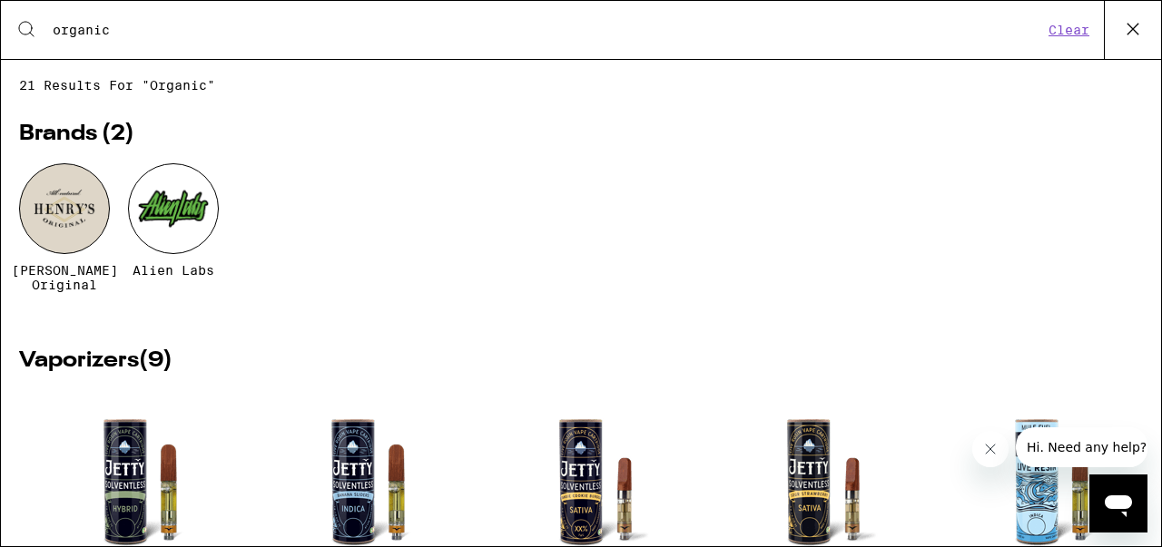
type input "organic"
click at [1061, 33] on button "Clear" at bounding box center [1069, 30] width 52 height 16
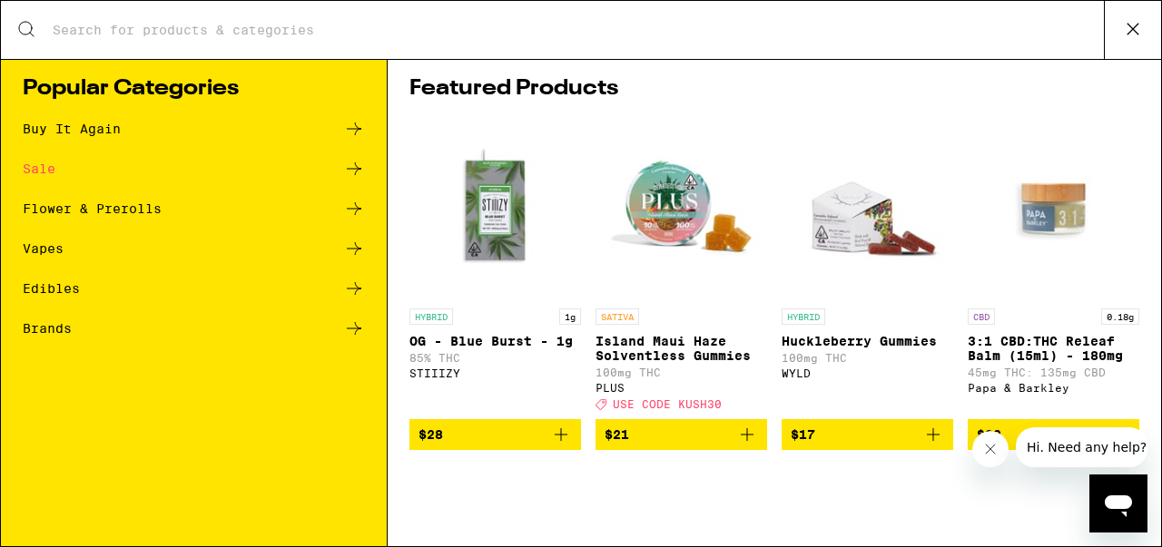
click at [1131, 24] on icon at bounding box center [1132, 28] width 27 height 27
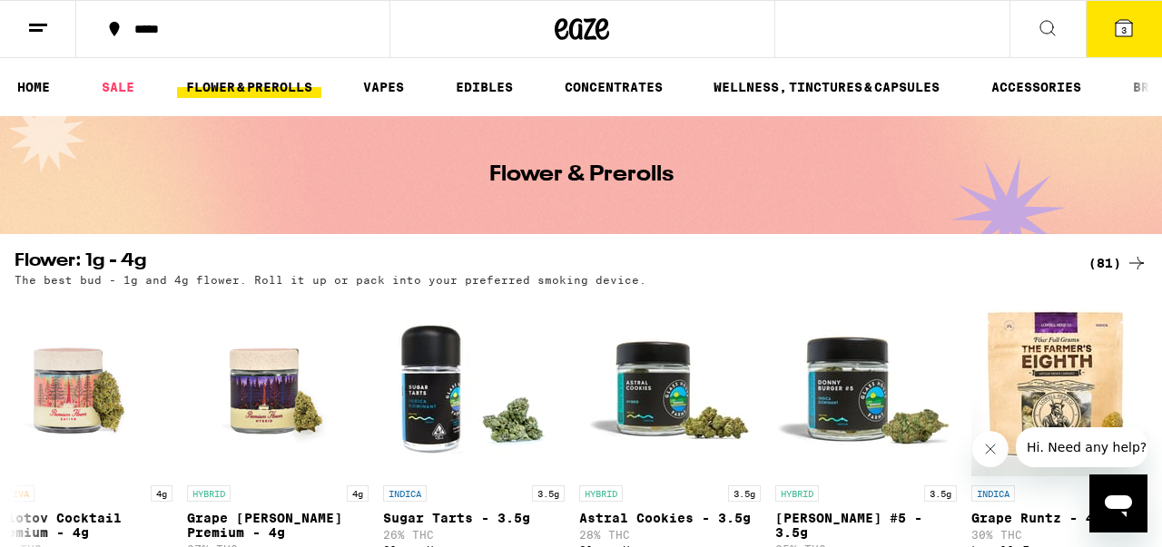
click at [1127, 32] on icon at bounding box center [1124, 28] width 16 height 16
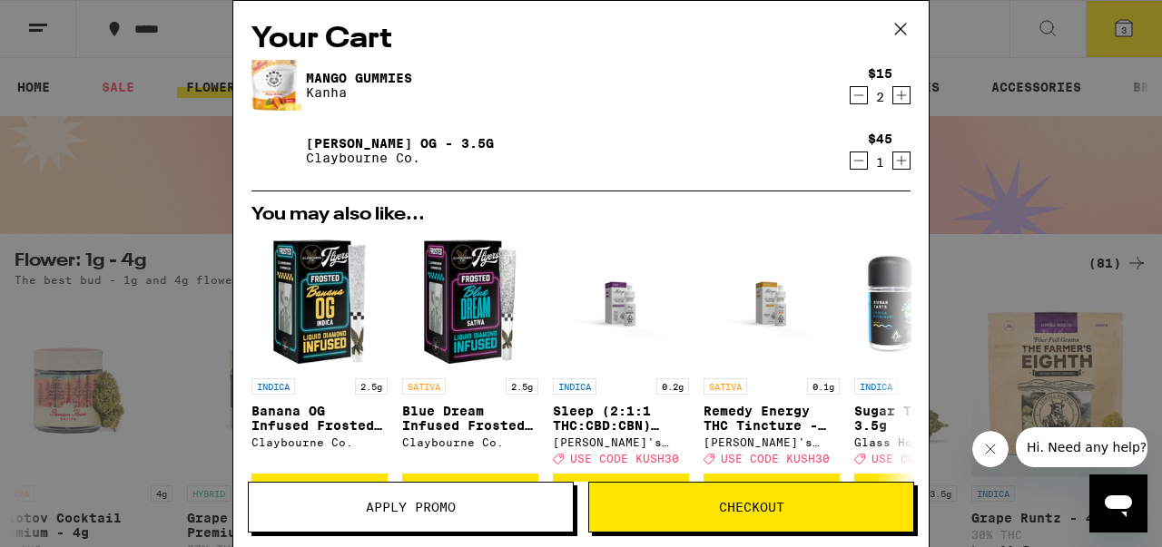
click at [751, 507] on span "Checkout" at bounding box center [751, 507] width 65 height 13
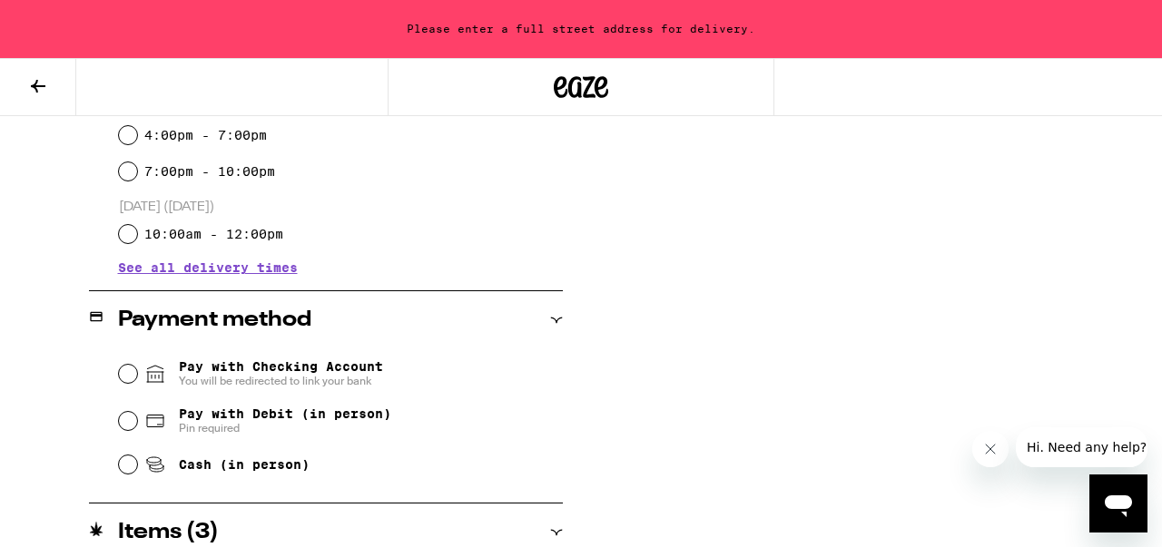
scroll to position [608, 0]
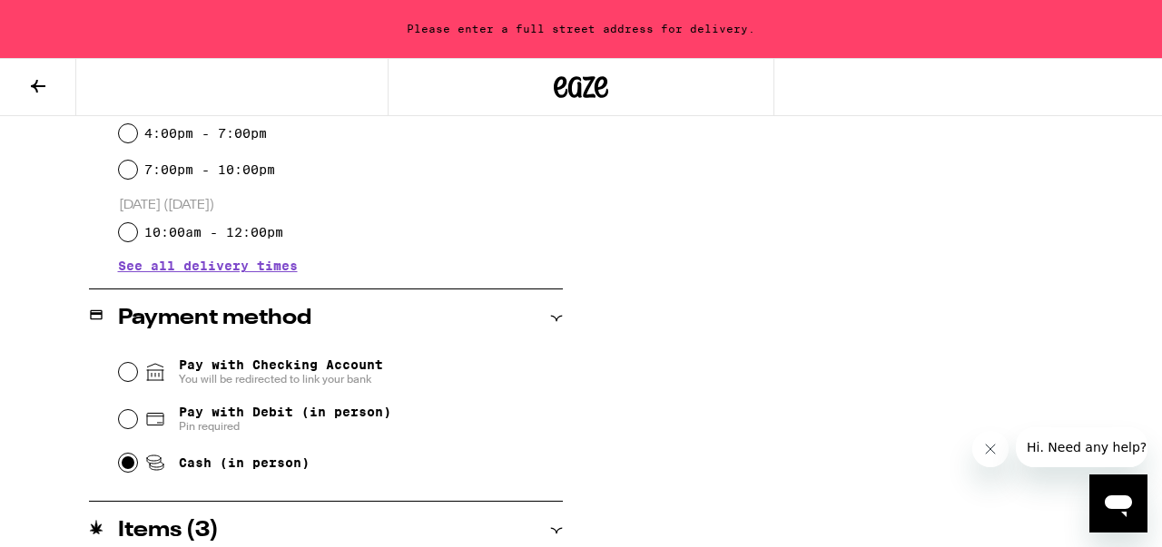
click at [127, 463] on input "Cash (in person)" at bounding box center [128, 463] width 18 height 18
radio input "true"
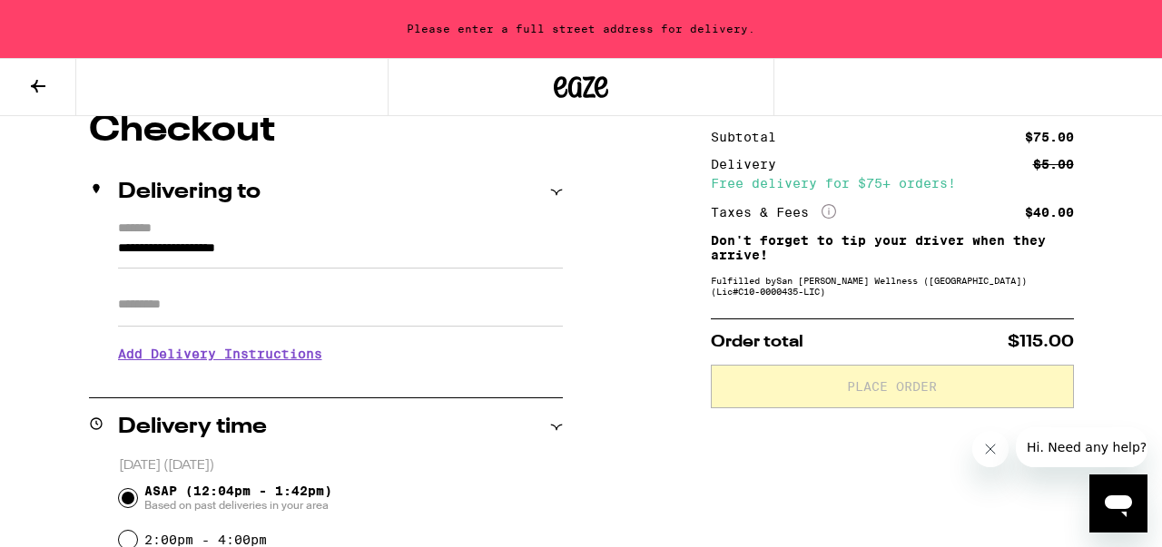
scroll to position [160, 0]
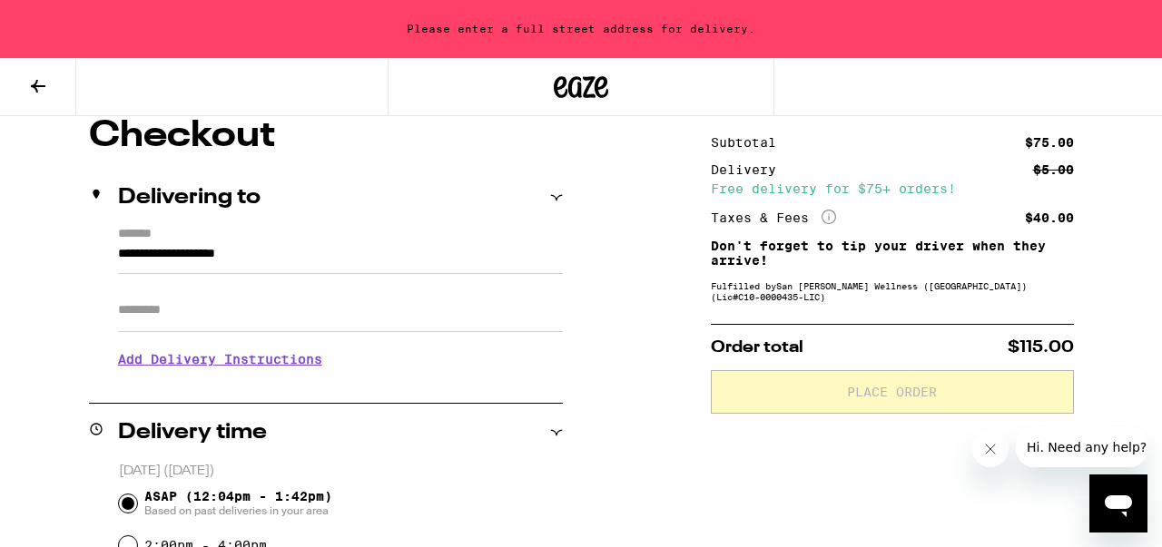
click at [254, 251] on input "**********" at bounding box center [340, 258] width 445 height 31
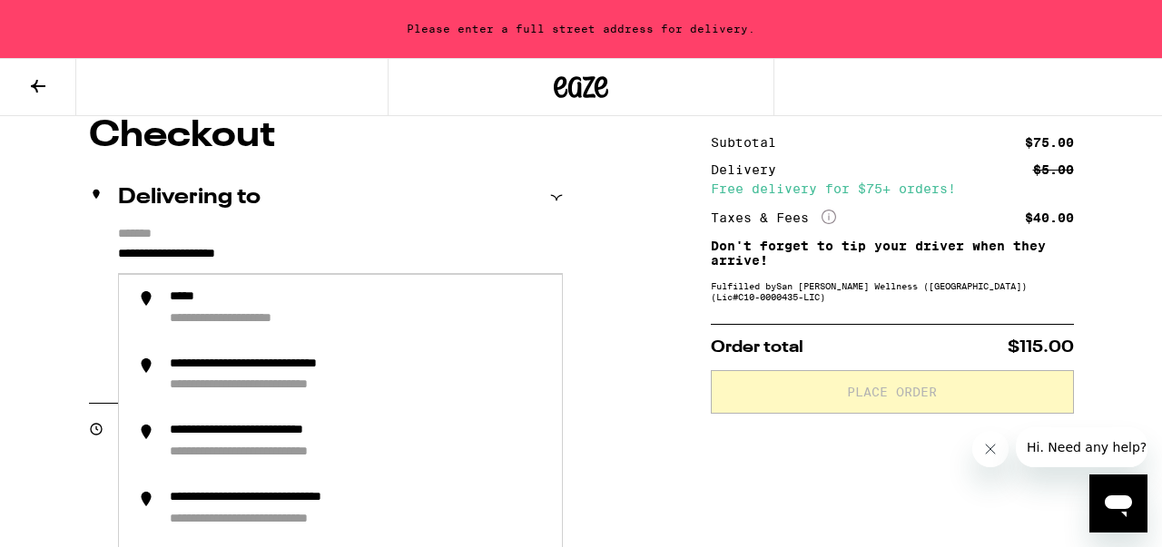
click at [308, 259] on input "**********" at bounding box center [340, 258] width 445 height 31
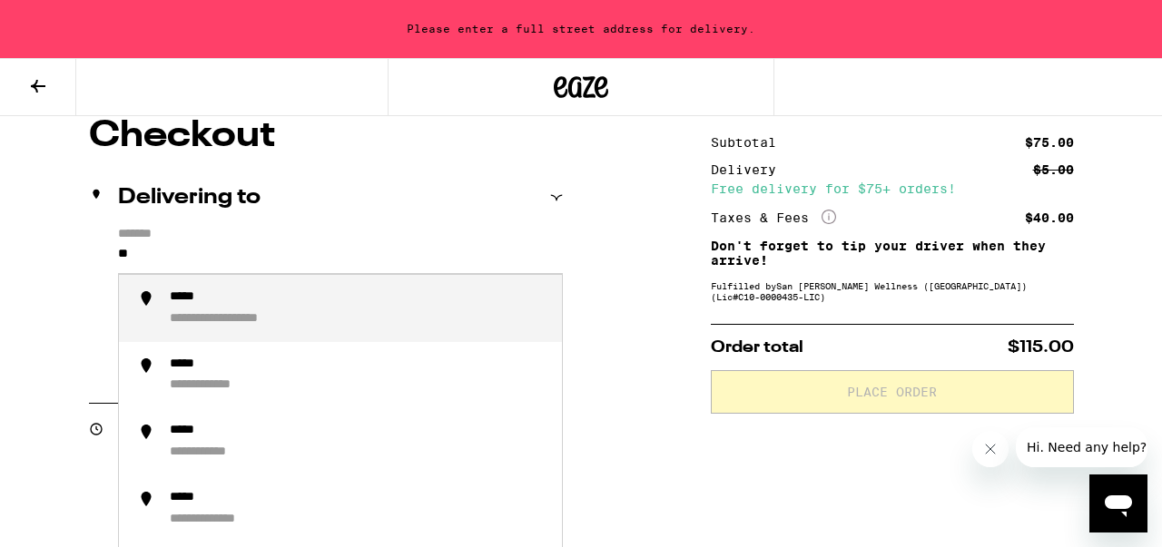
type input "*"
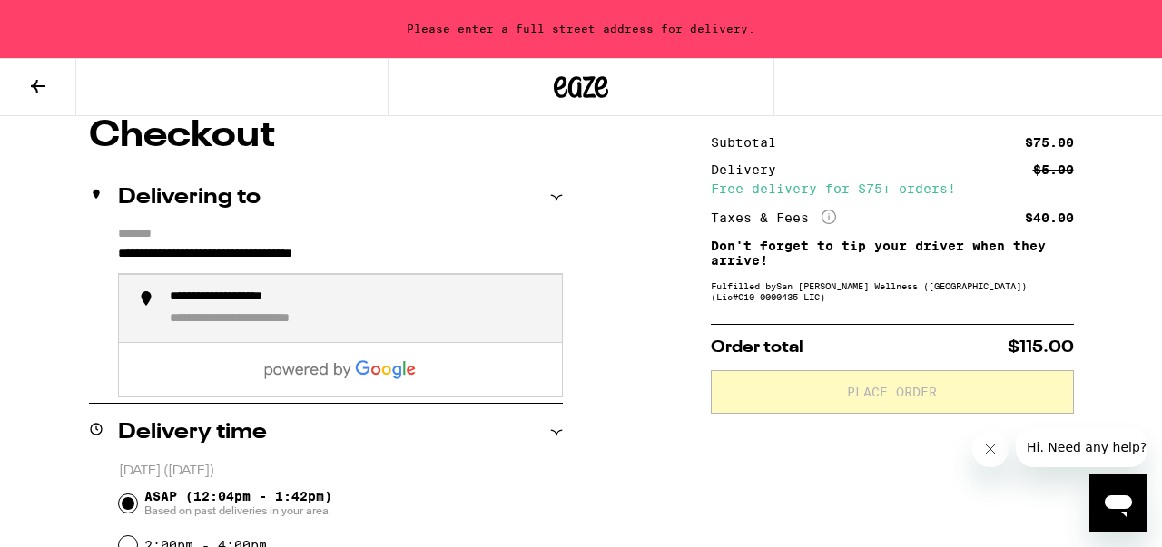
click at [256, 306] on div "**********" at bounding box center [252, 298] width 164 height 16
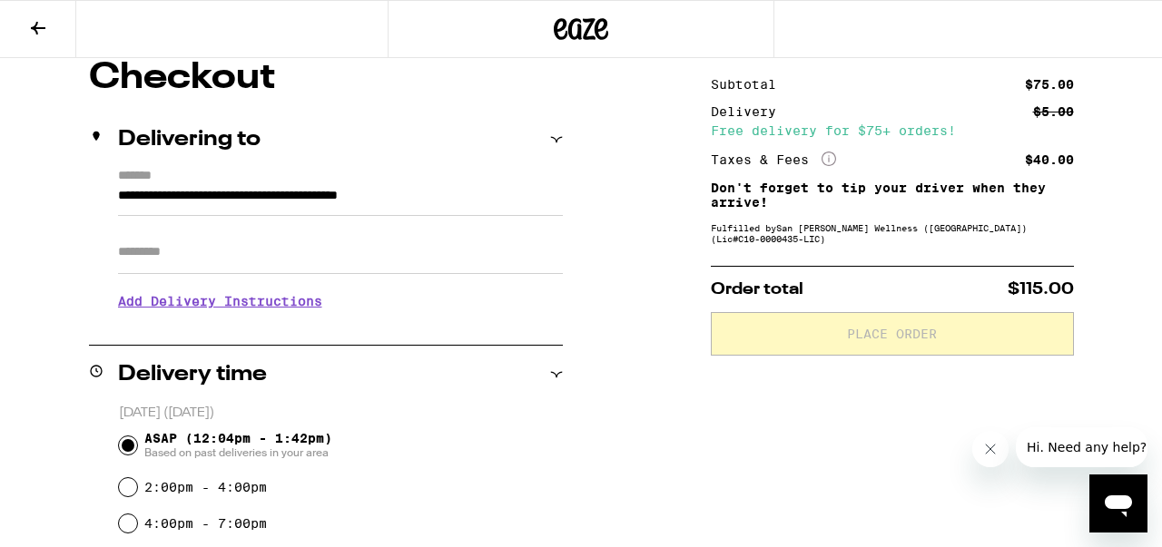
type input "**********"
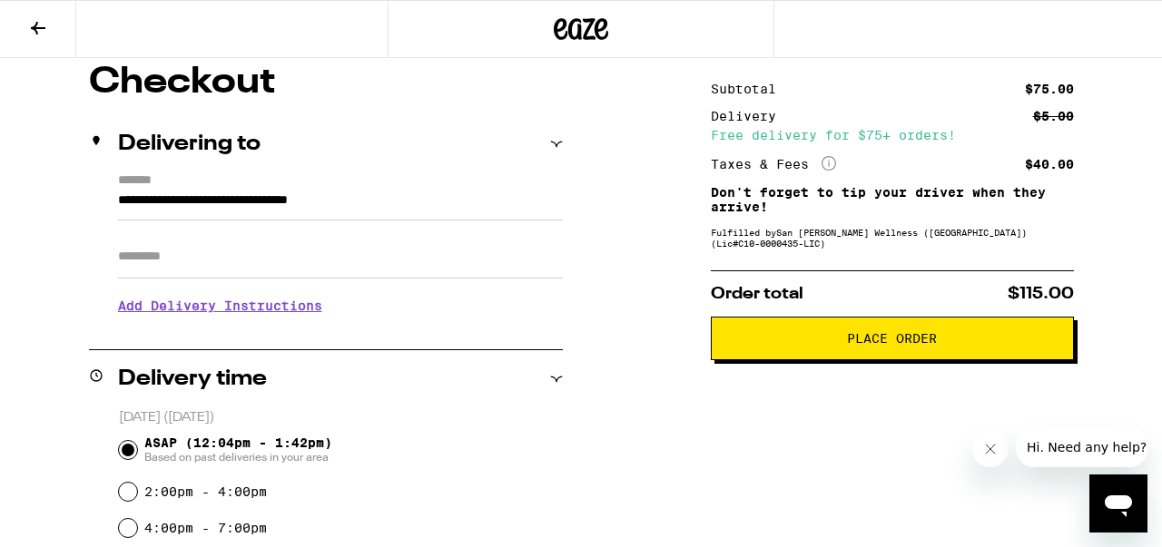
scroll to position [161, 0]
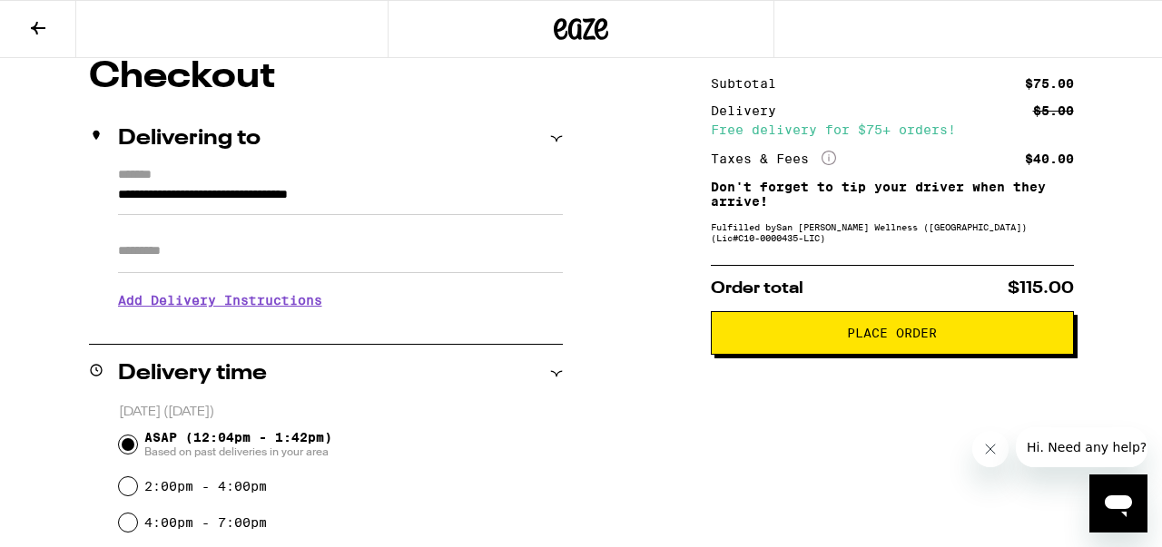
click at [874, 336] on span "Place Order" at bounding box center [892, 333] width 90 height 13
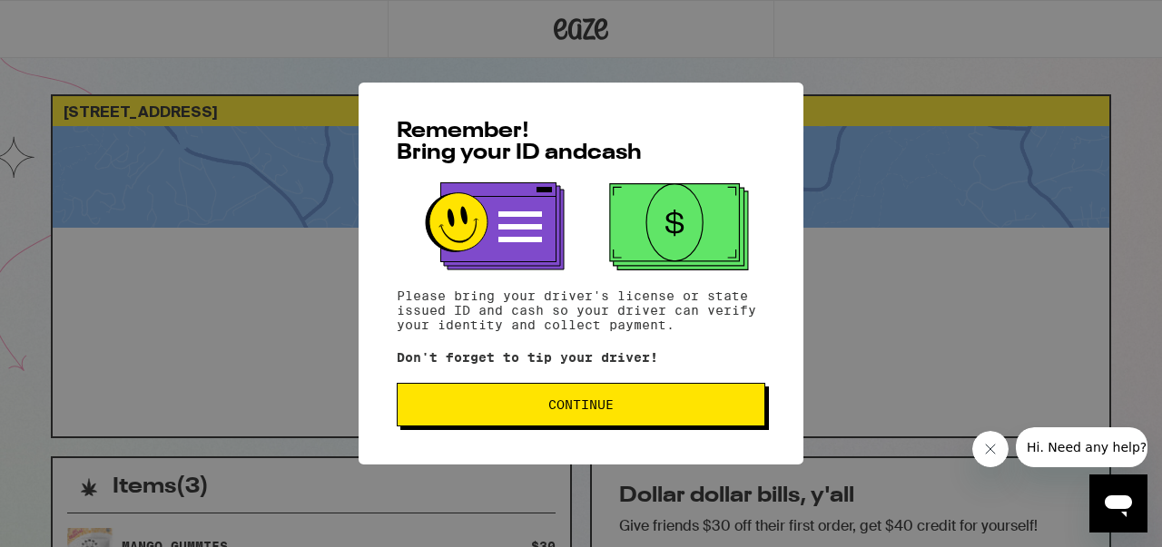
click at [589, 408] on span "Continue" at bounding box center [580, 405] width 65 height 13
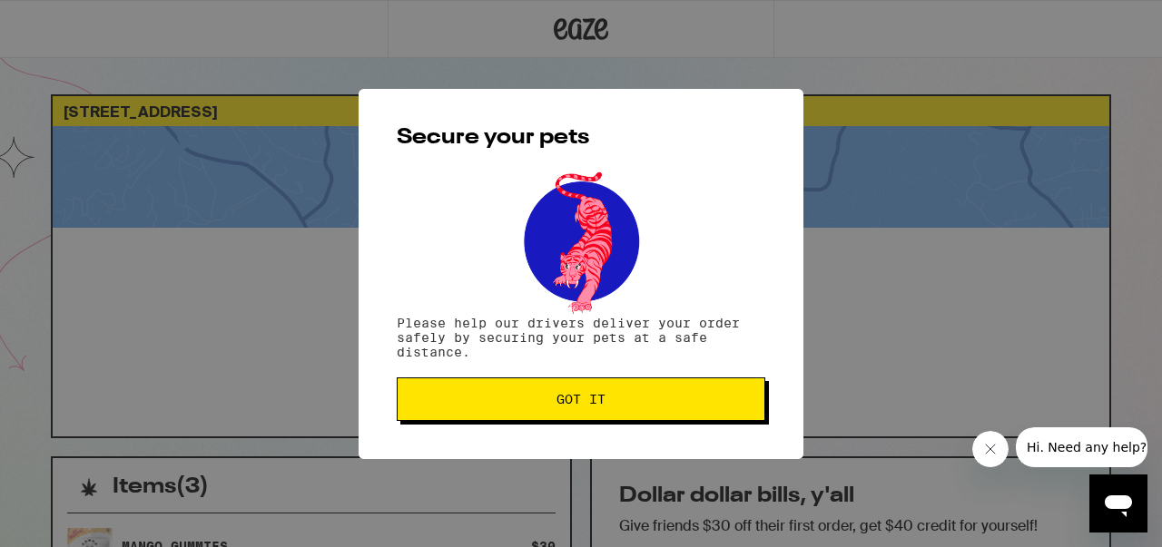
click at [579, 403] on span "Got it" at bounding box center [580, 399] width 49 height 13
